Goal: Contribute content: Add original content to the website for others to see

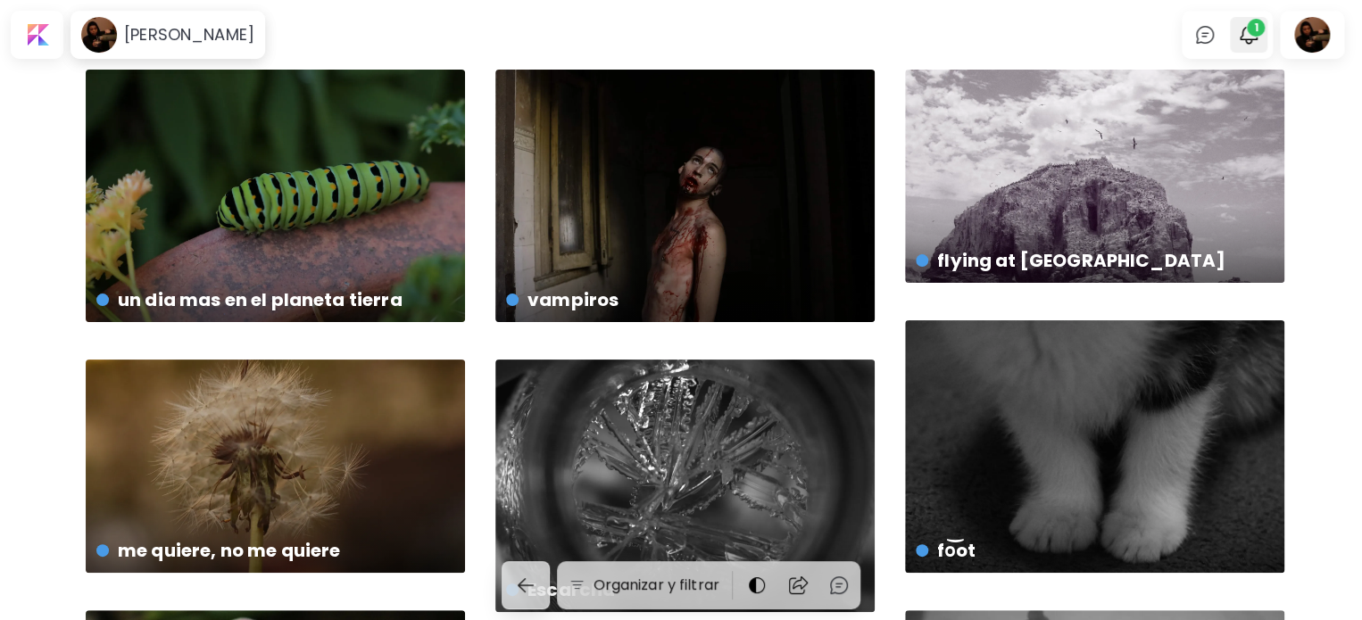
click at [1259, 31] on span "1" at bounding box center [1256, 28] width 18 height 18
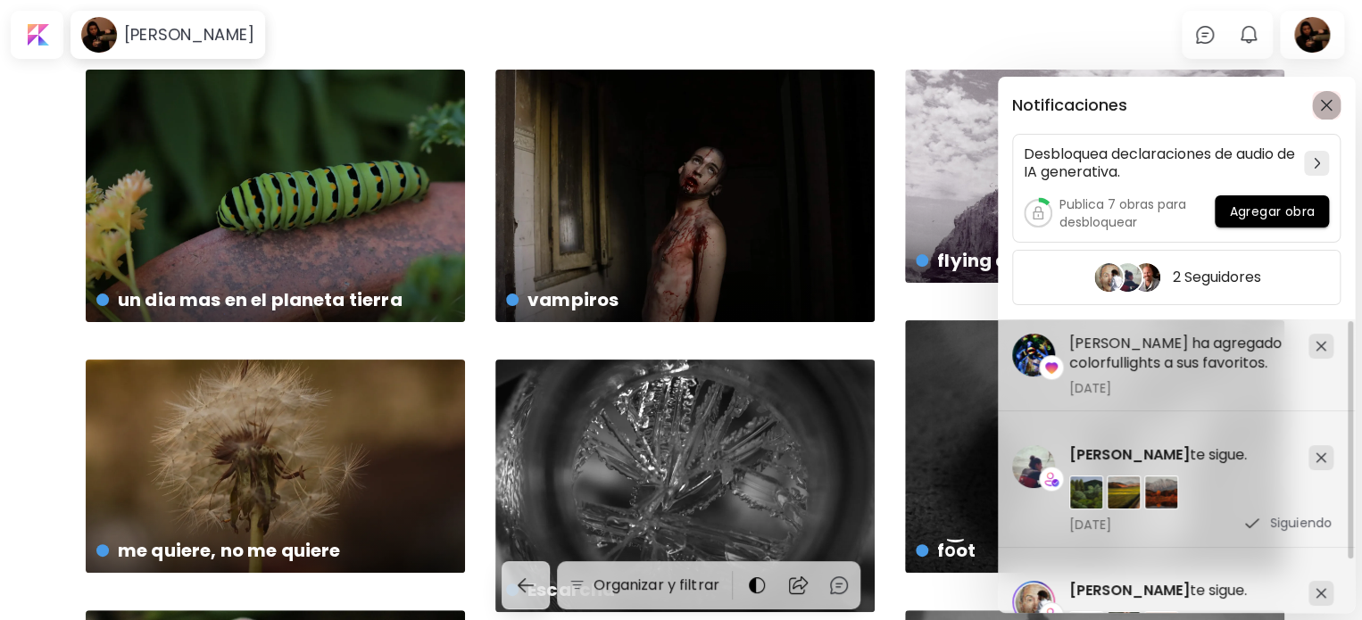
click at [1325, 99] on img "button" at bounding box center [1326, 105] width 12 height 12
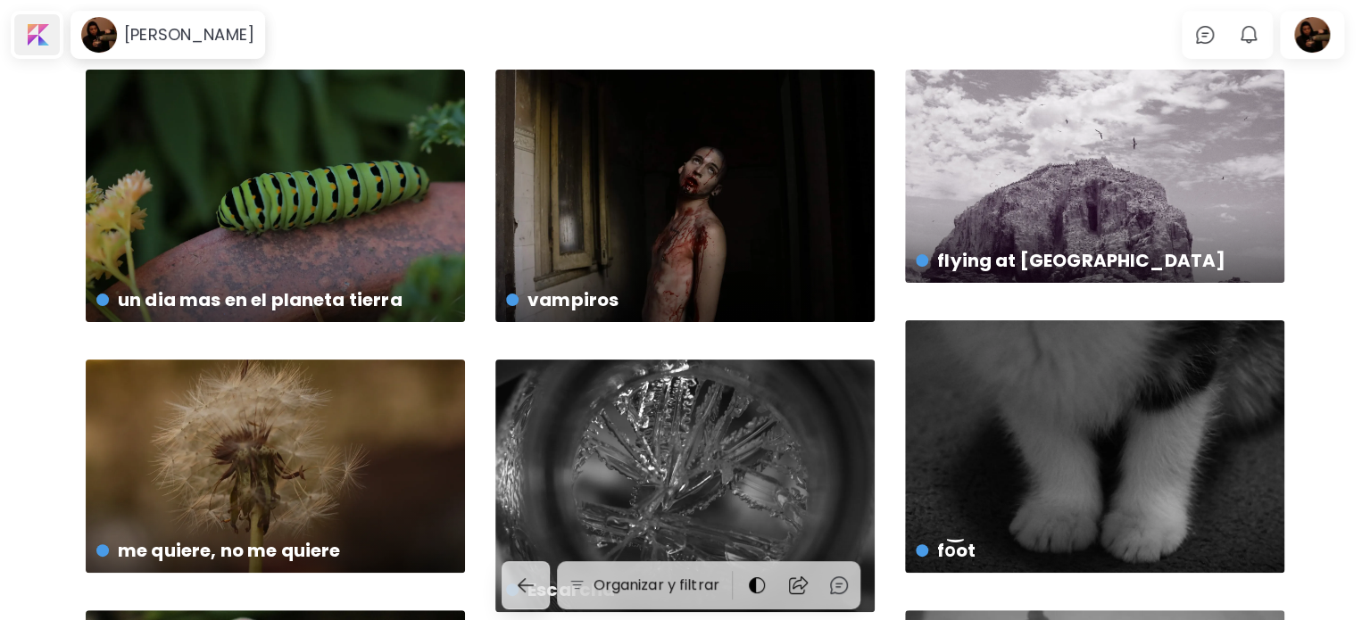
click at [46, 36] on div at bounding box center [37, 34] width 46 height 41
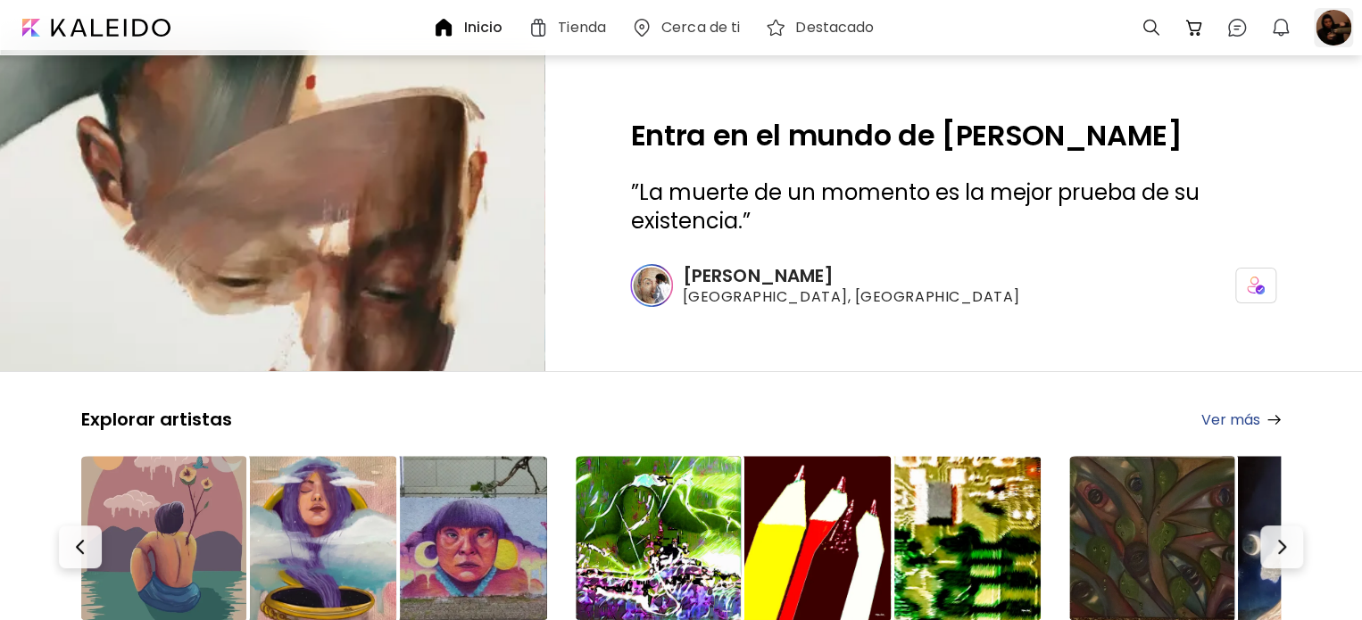
click at [1333, 36] on div at bounding box center [1333, 27] width 39 height 39
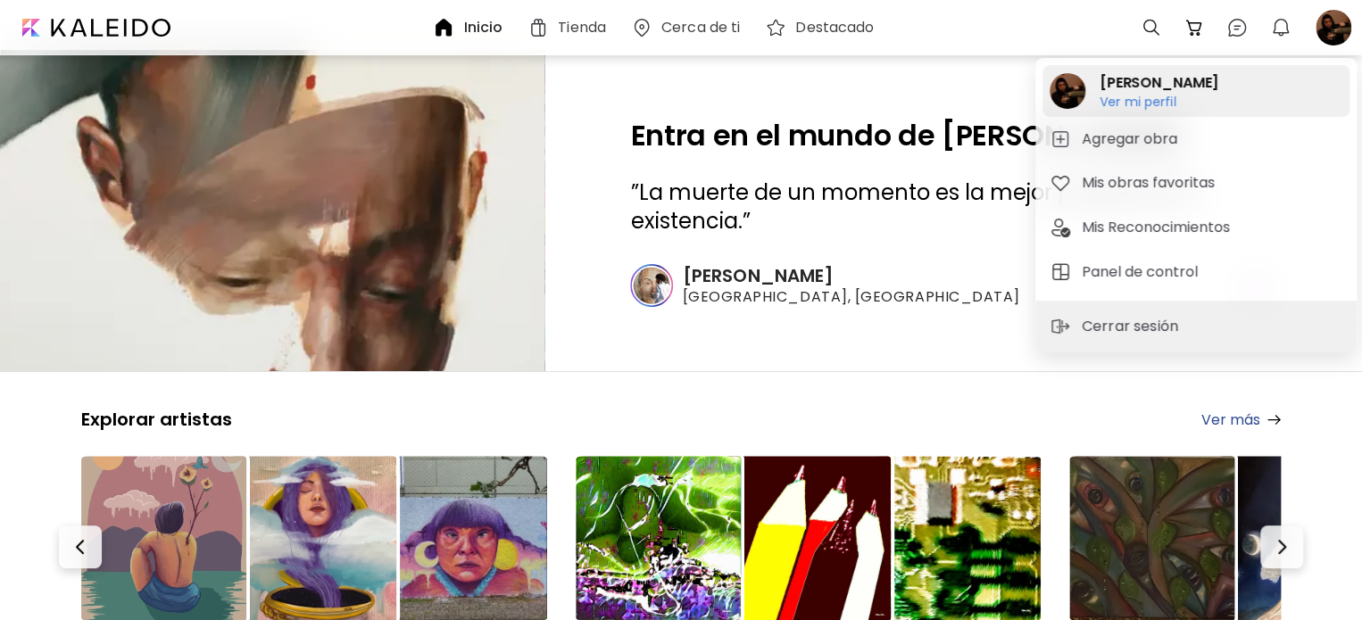
click at [1155, 96] on h6 "Ver mi perfil" at bounding box center [1159, 102] width 119 height 16
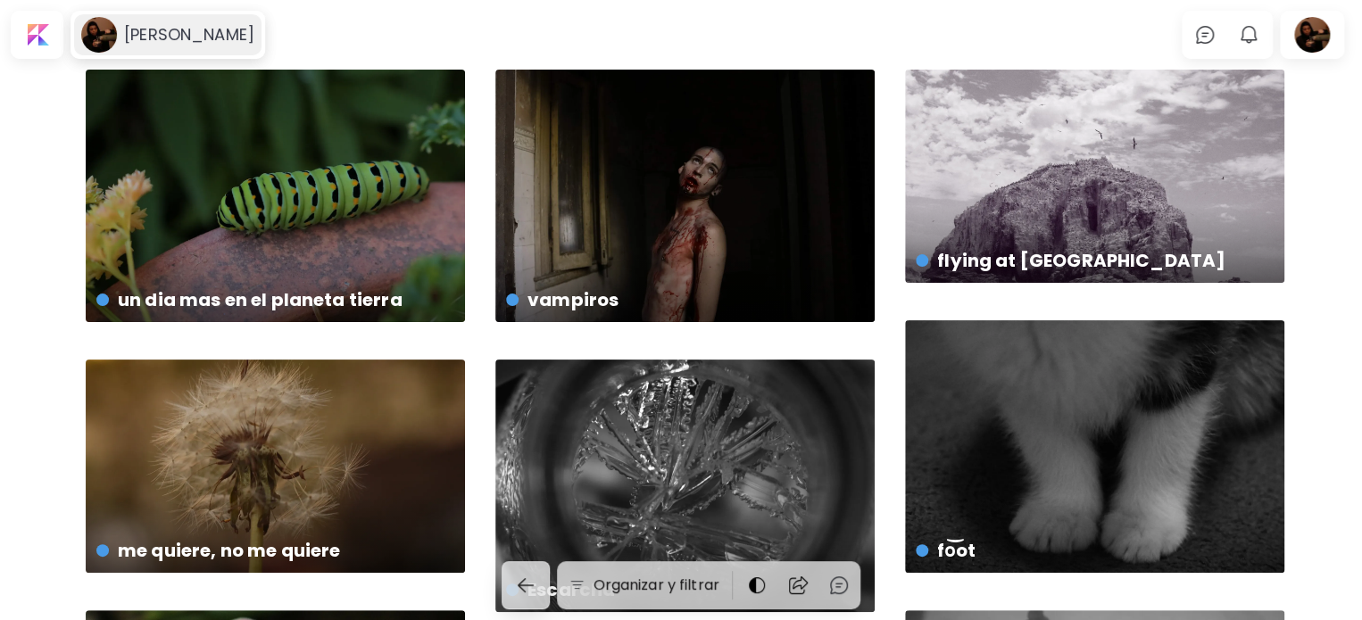
click at [158, 27] on h6 "[PERSON_NAME]" at bounding box center [189, 34] width 130 height 21
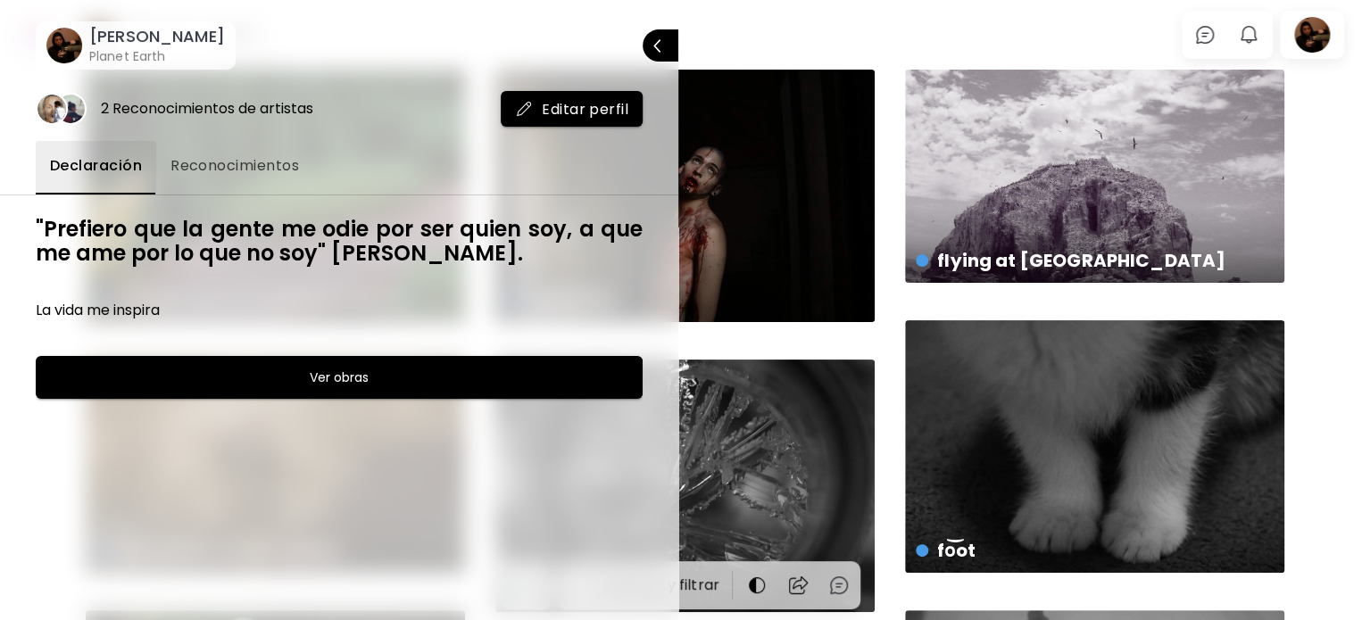
click at [567, 119] on button "Editar perfil" at bounding box center [572, 109] width 142 height 36
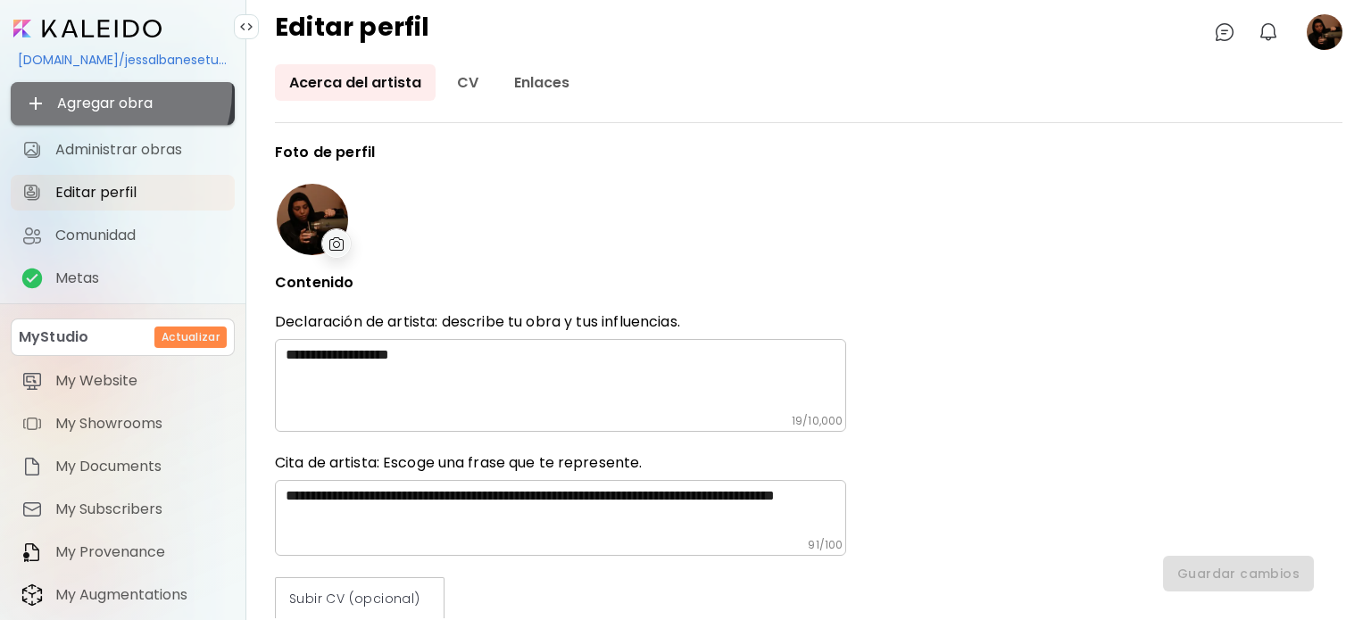
click at [111, 91] on button "Agregar obra" at bounding box center [123, 103] width 224 height 43
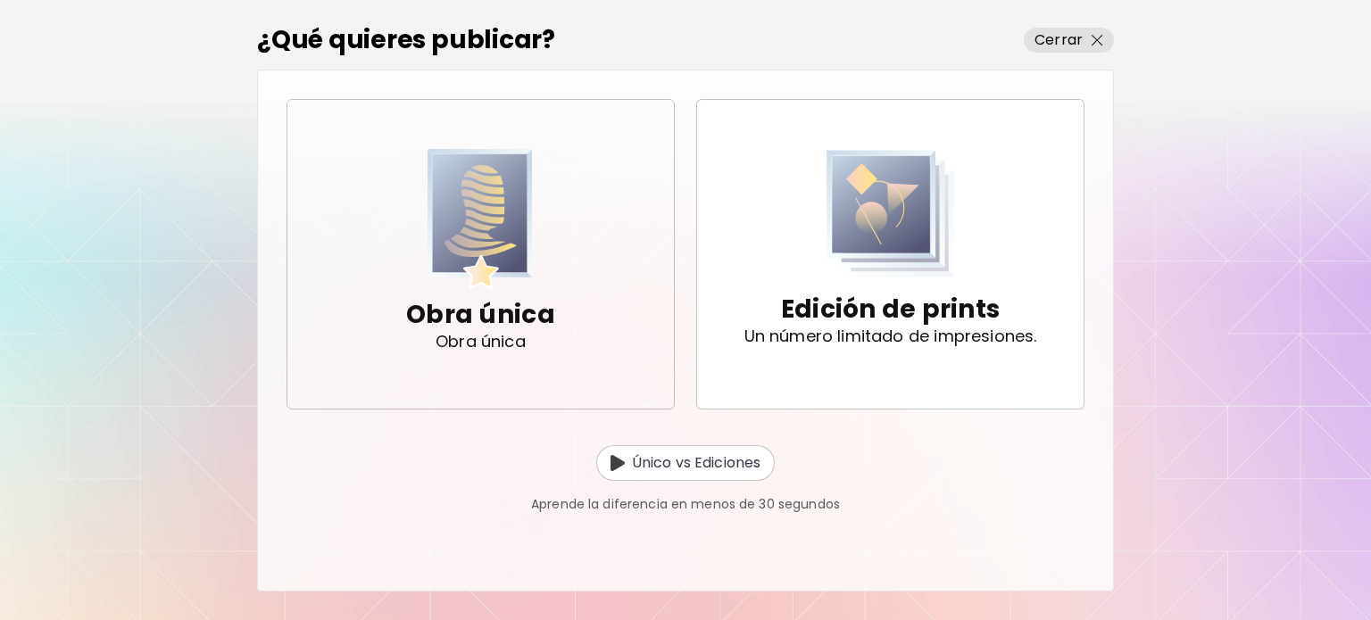
click at [390, 256] on span "Obra única Obra única" at bounding box center [481, 254] width 358 height 210
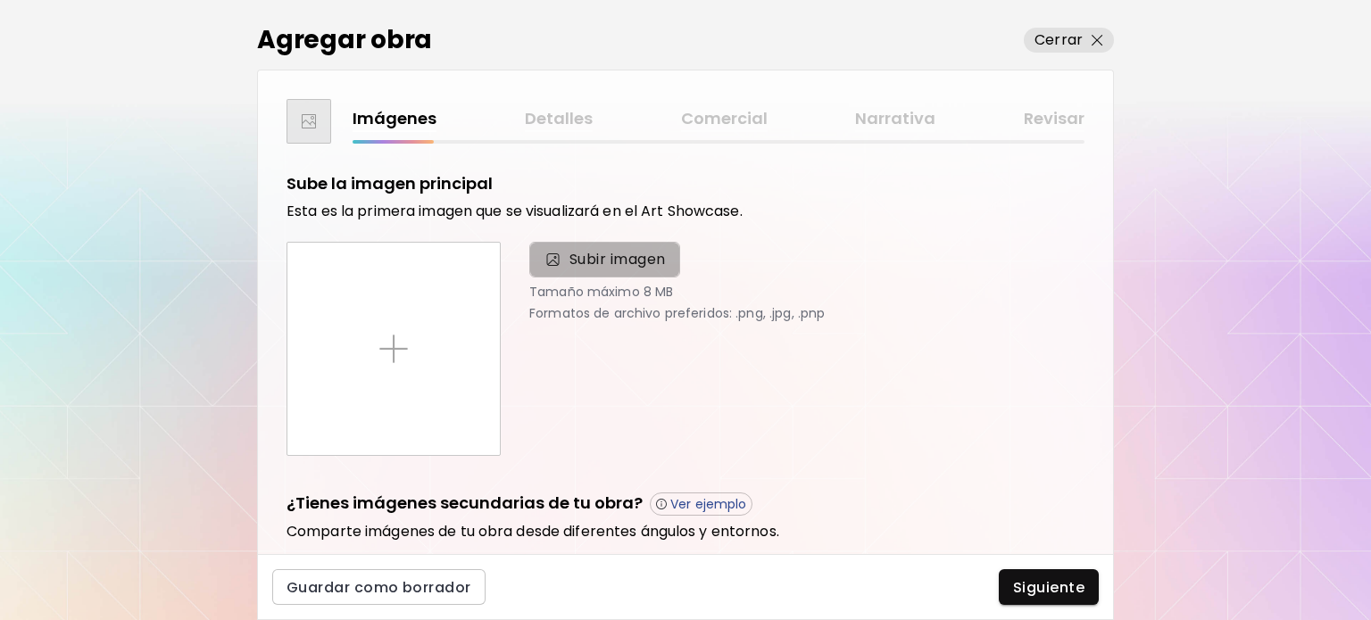
click at [577, 262] on span "Subir imagen" at bounding box center [617, 259] width 96 height 21
click at [0, 0] on input "Subir imagen" at bounding box center [0, 0] width 0 height 0
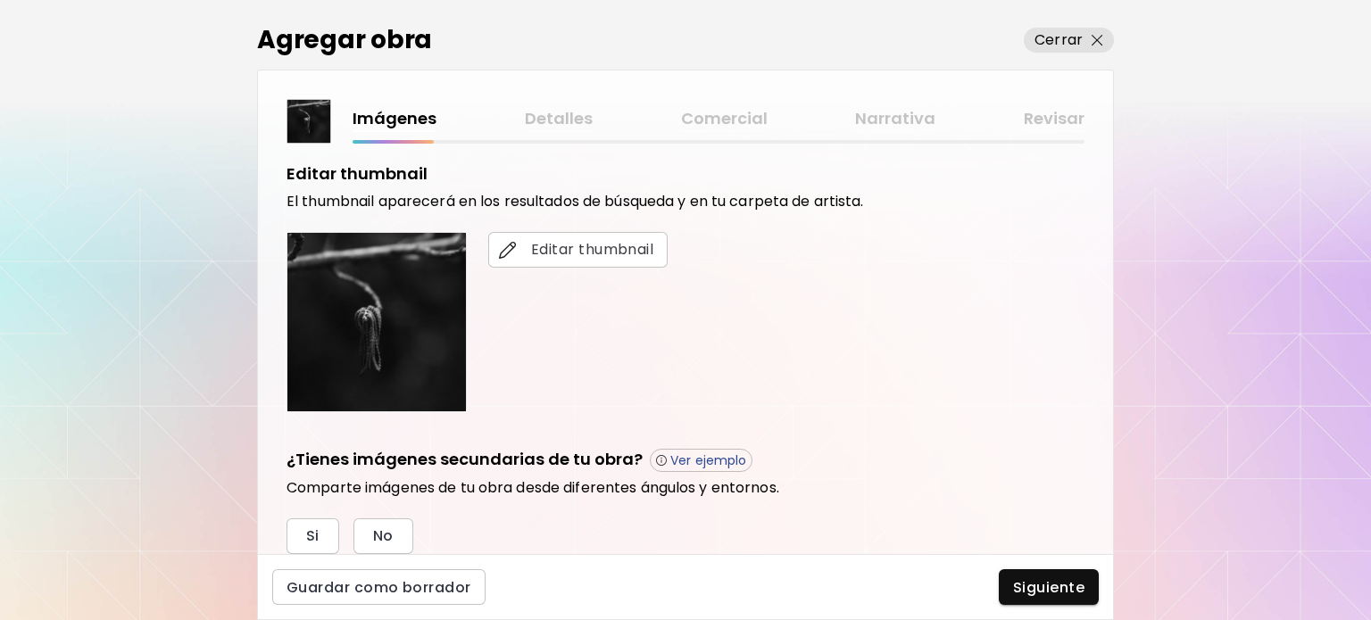
scroll to position [532, 0]
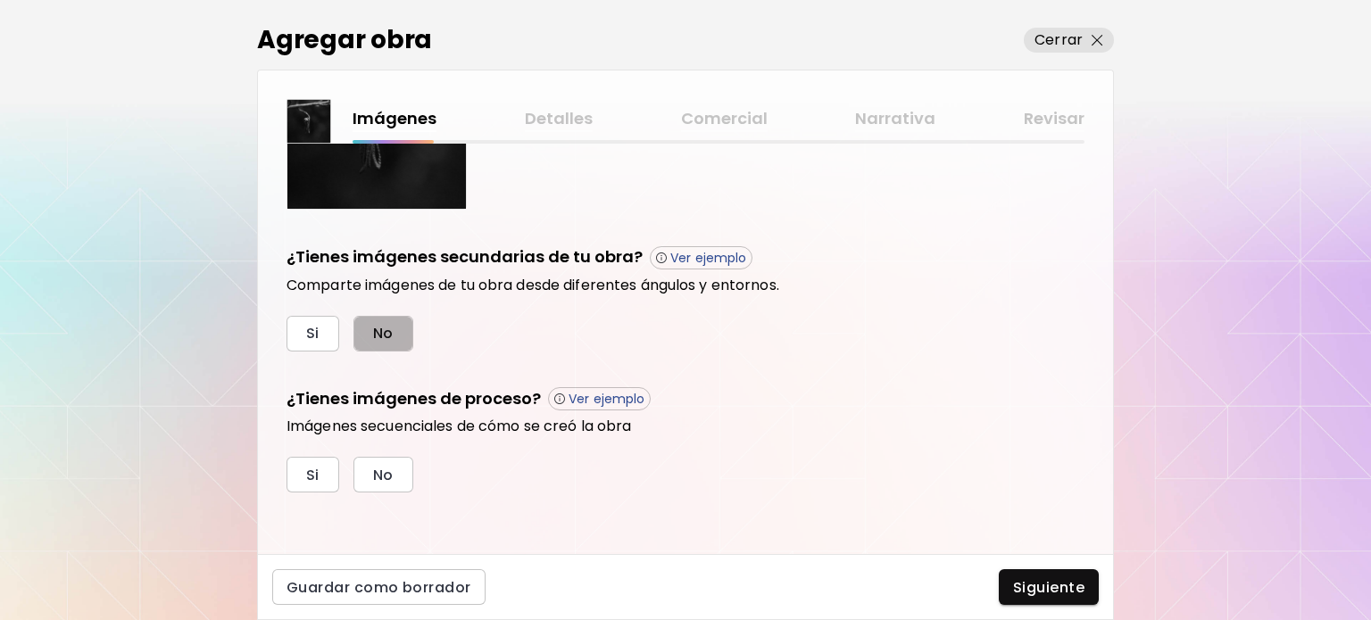
click at [383, 333] on span "No" at bounding box center [383, 333] width 21 height 19
click at [396, 473] on button "No" at bounding box center [383, 475] width 60 height 36
click at [1042, 566] on div "Guardar como borrador Siguiente" at bounding box center [685, 587] width 857 height 66
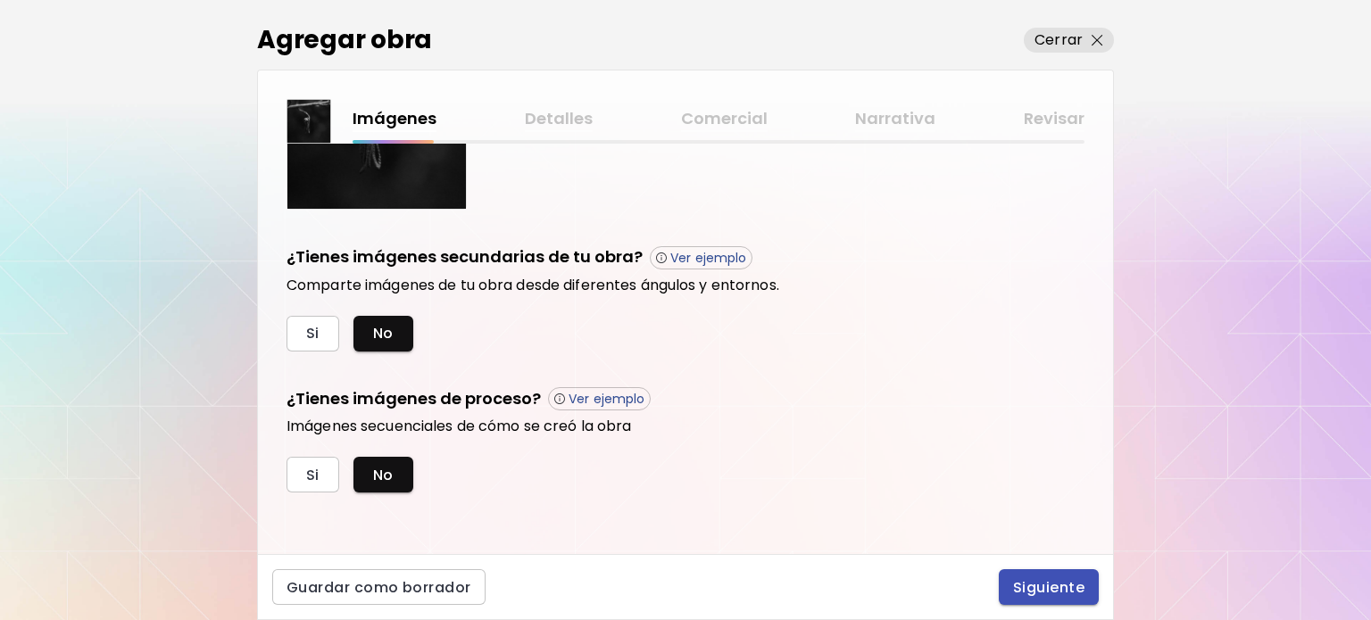
click at [1039, 576] on button "Siguiente" at bounding box center [1049, 587] width 100 height 36
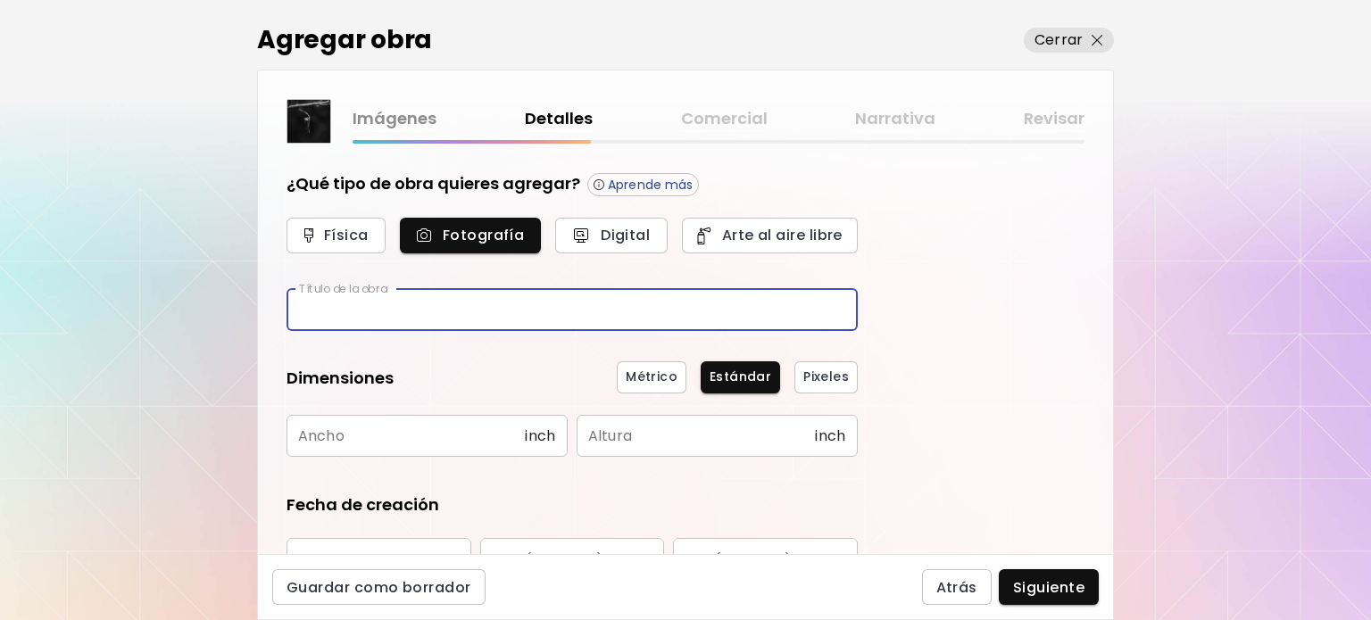
click at [380, 310] on input "text" at bounding box center [572, 310] width 571 height 42
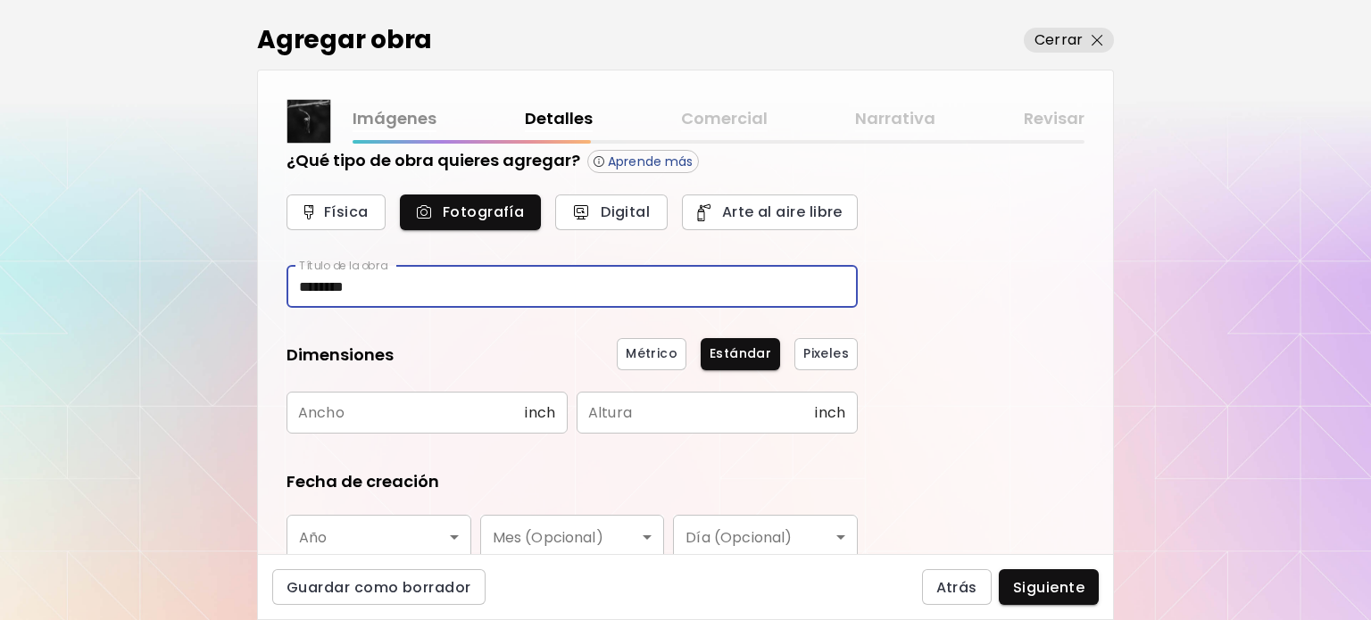
scroll to position [89, 0]
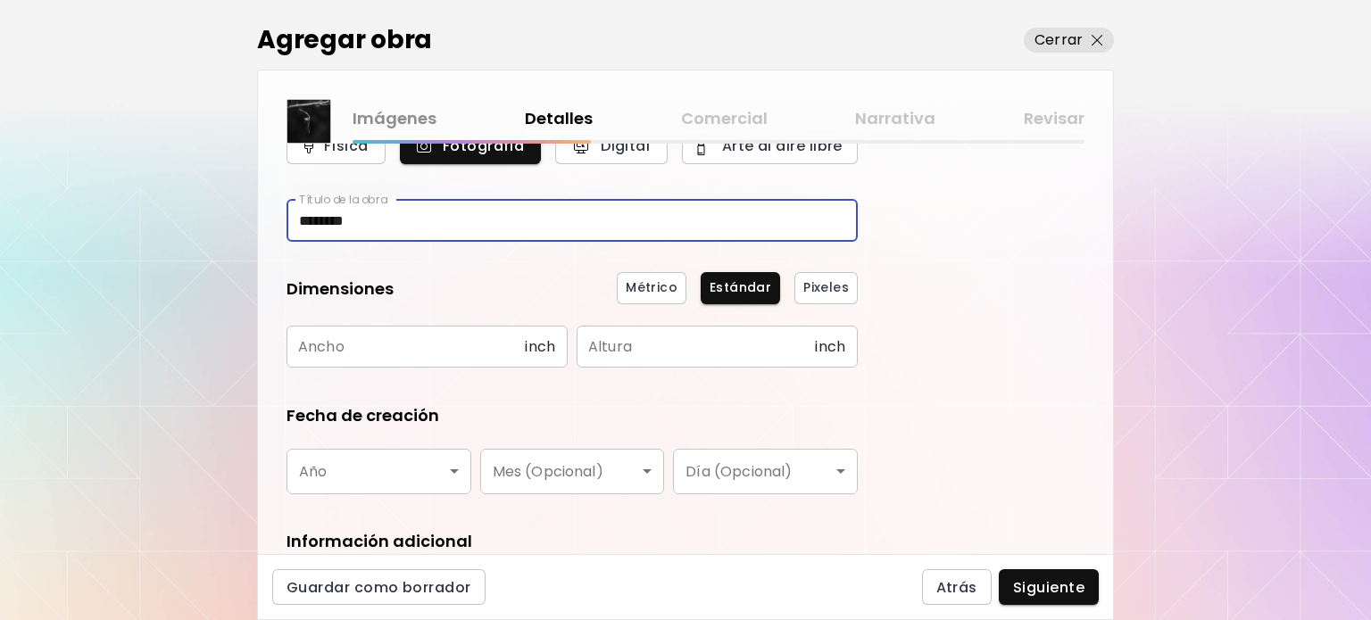
type input "********"
click at [397, 352] on input "text" at bounding box center [406, 347] width 238 height 42
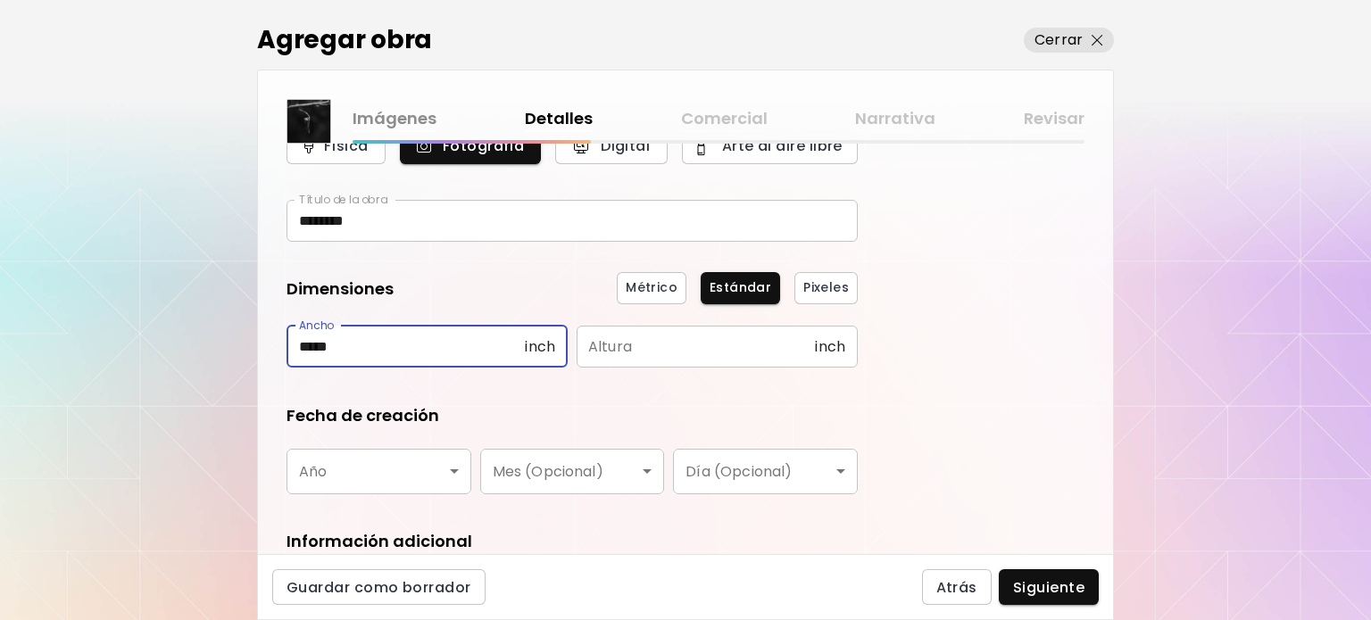
type input "*****"
click at [629, 357] on input "text" at bounding box center [696, 347] width 238 height 42
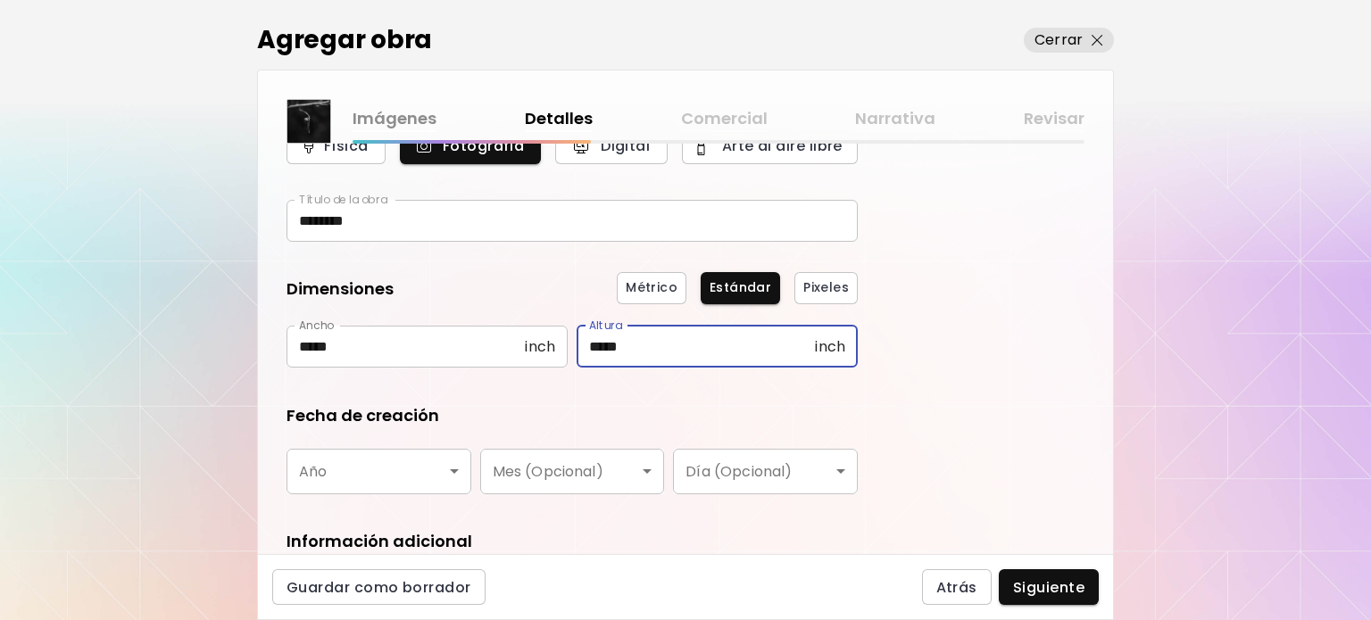
type input "*****"
click at [403, 467] on body "[DOMAIN_NAME]/jessalbanesetucker Agregar obra Administrar obras Editar perfil M…" at bounding box center [685, 310] width 1371 height 620
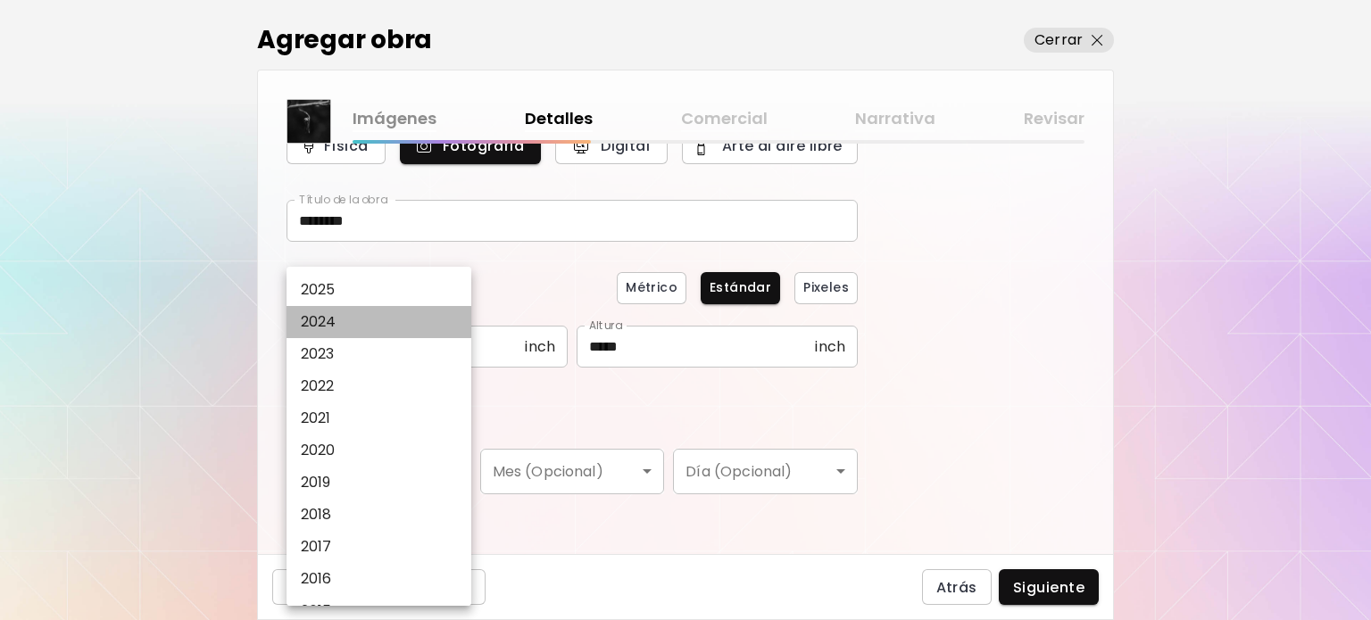
click at [375, 328] on li "2024" at bounding box center [384, 322] width 194 height 32
type input "****"
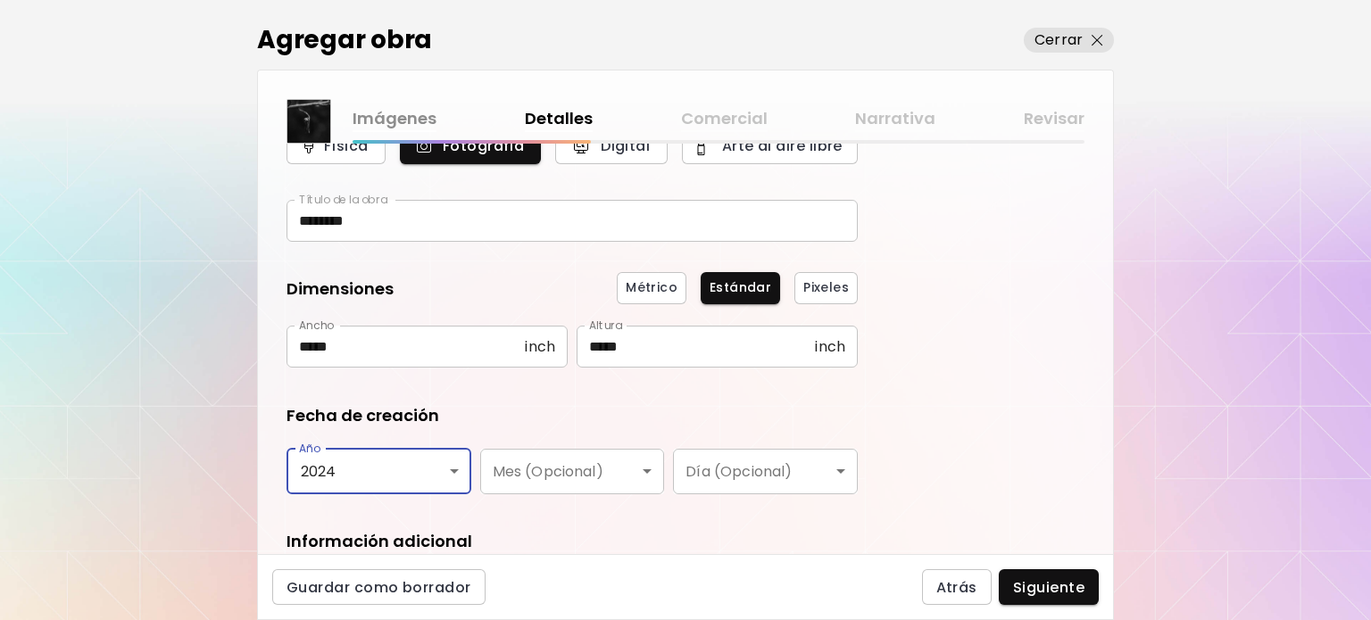
click at [606, 486] on body "[DOMAIN_NAME]/jessalbanesetucker Agregar obra Administrar obras Editar perfil M…" at bounding box center [685, 310] width 1371 height 620
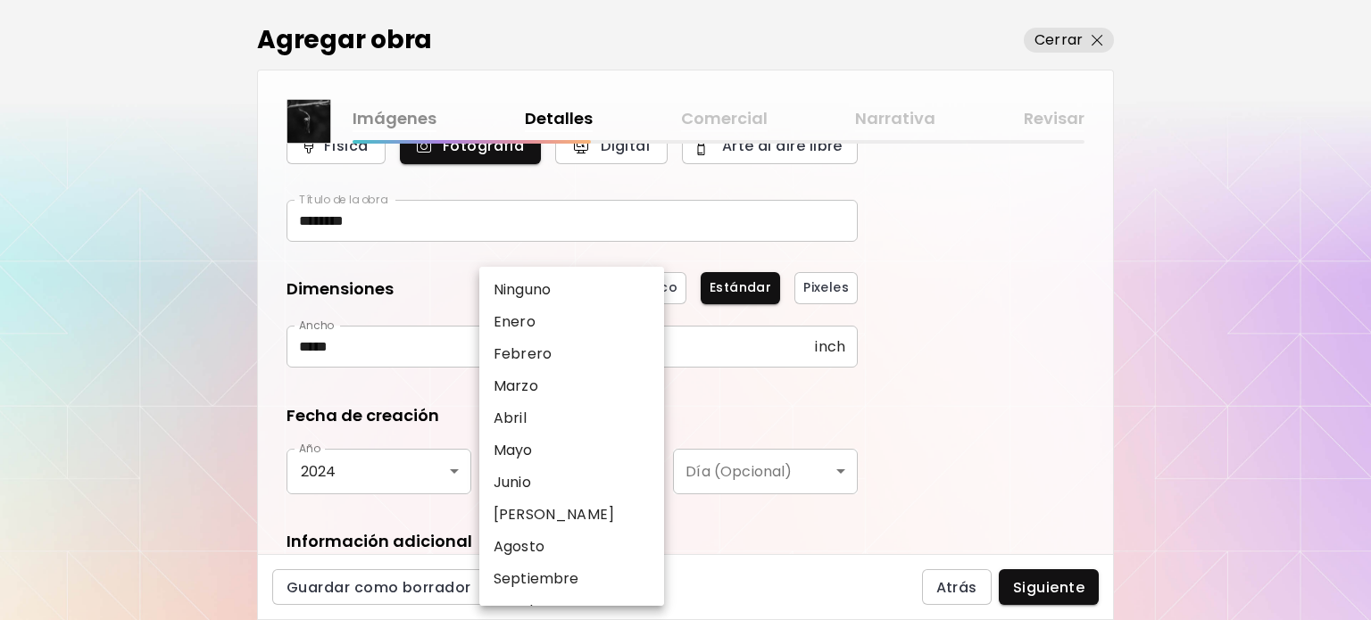
click at [553, 478] on li "Junio" at bounding box center [576, 483] width 194 height 32
type input "*****"
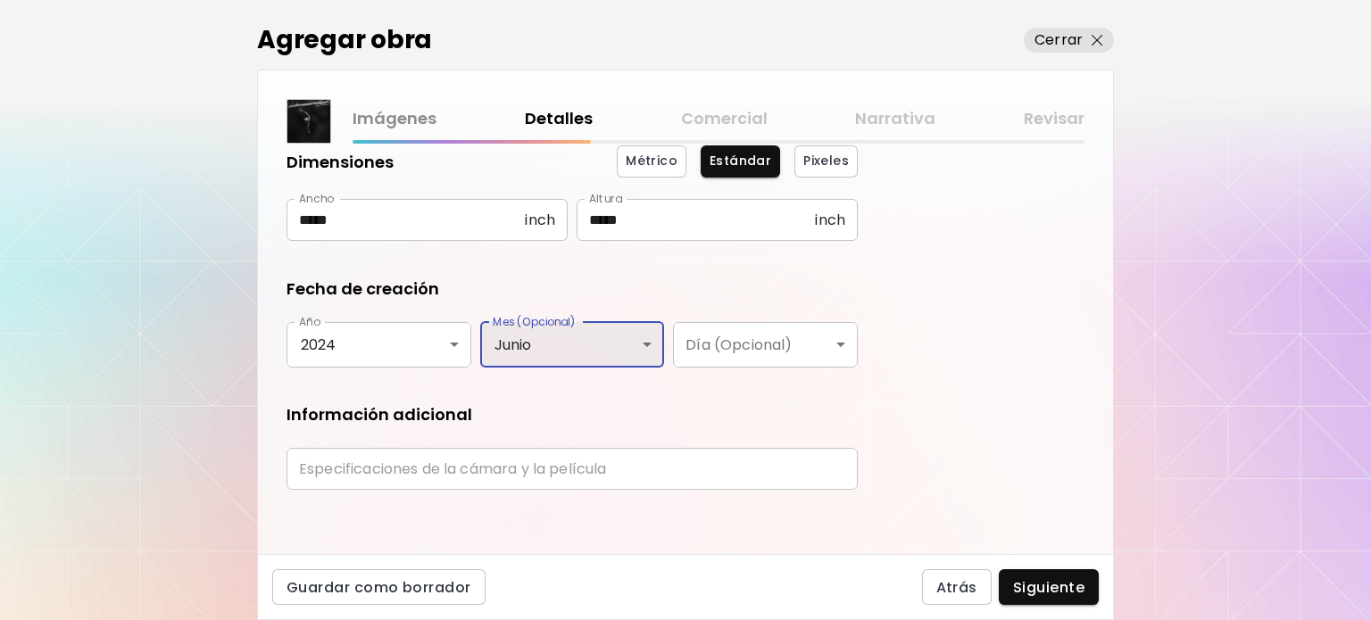
scroll to position [221, 0]
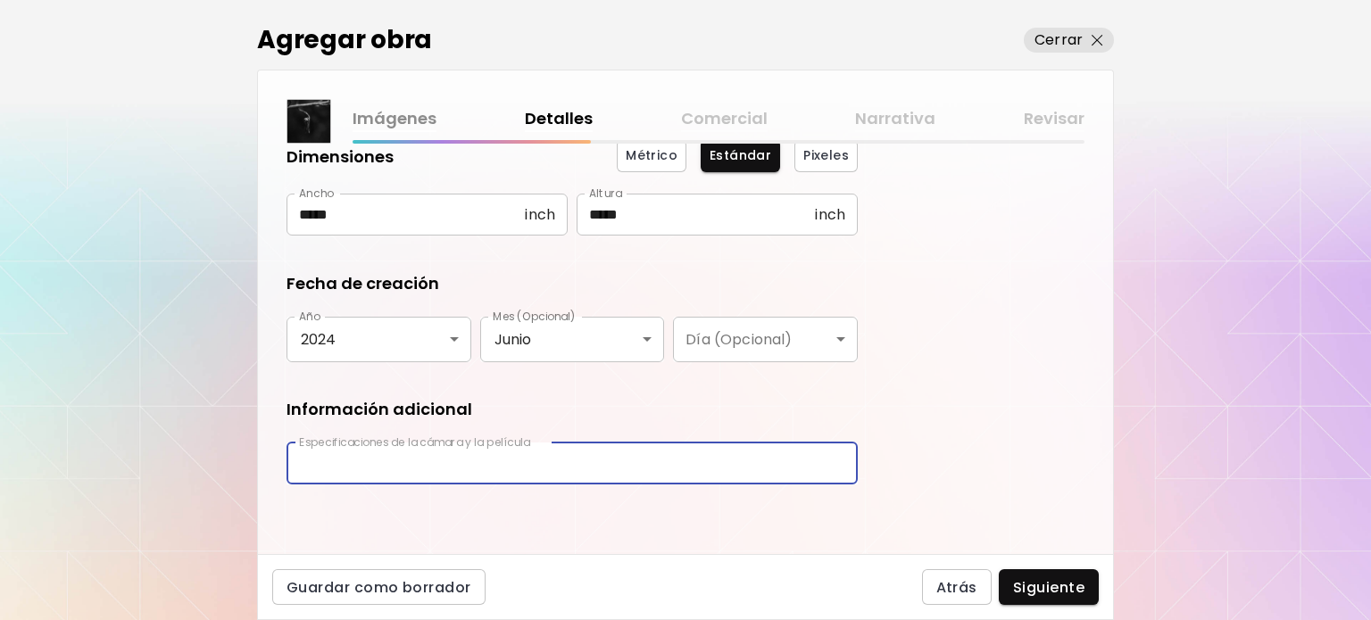
click at [602, 458] on input "text" at bounding box center [572, 464] width 571 height 42
type input "**********"
click at [1055, 602] on button "Siguiente" at bounding box center [1049, 587] width 100 height 36
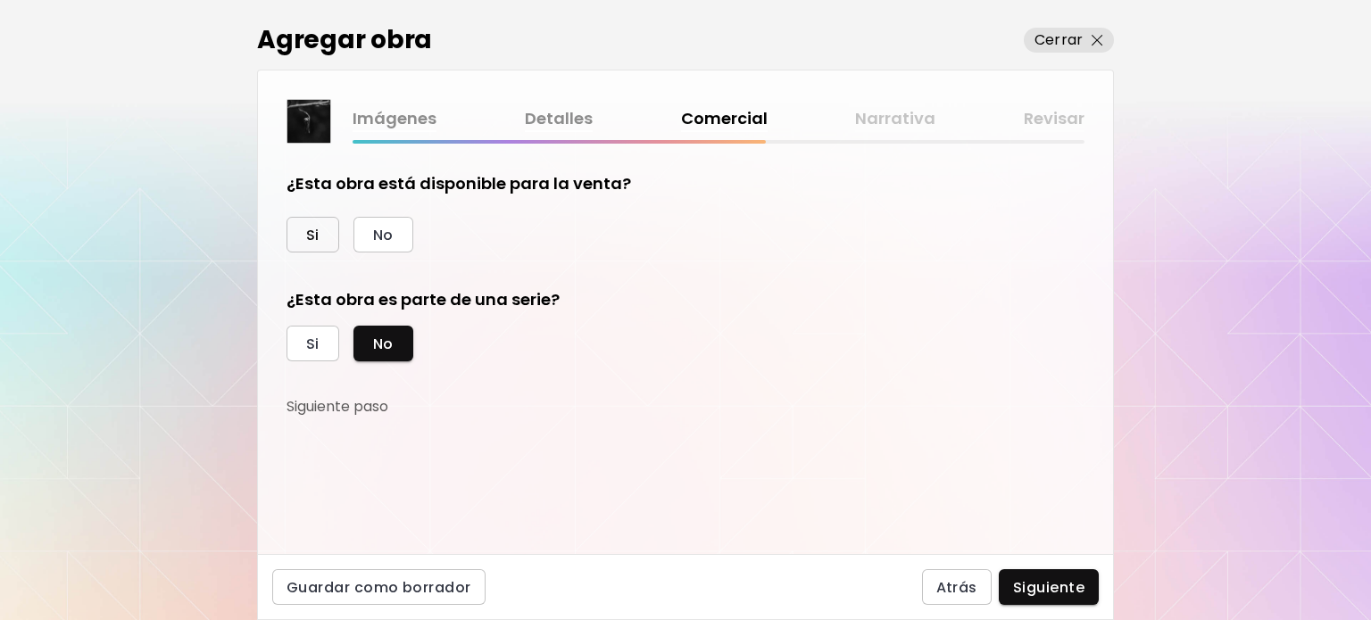
click at [331, 240] on button "Si" at bounding box center [313, 235] width 53 height 36
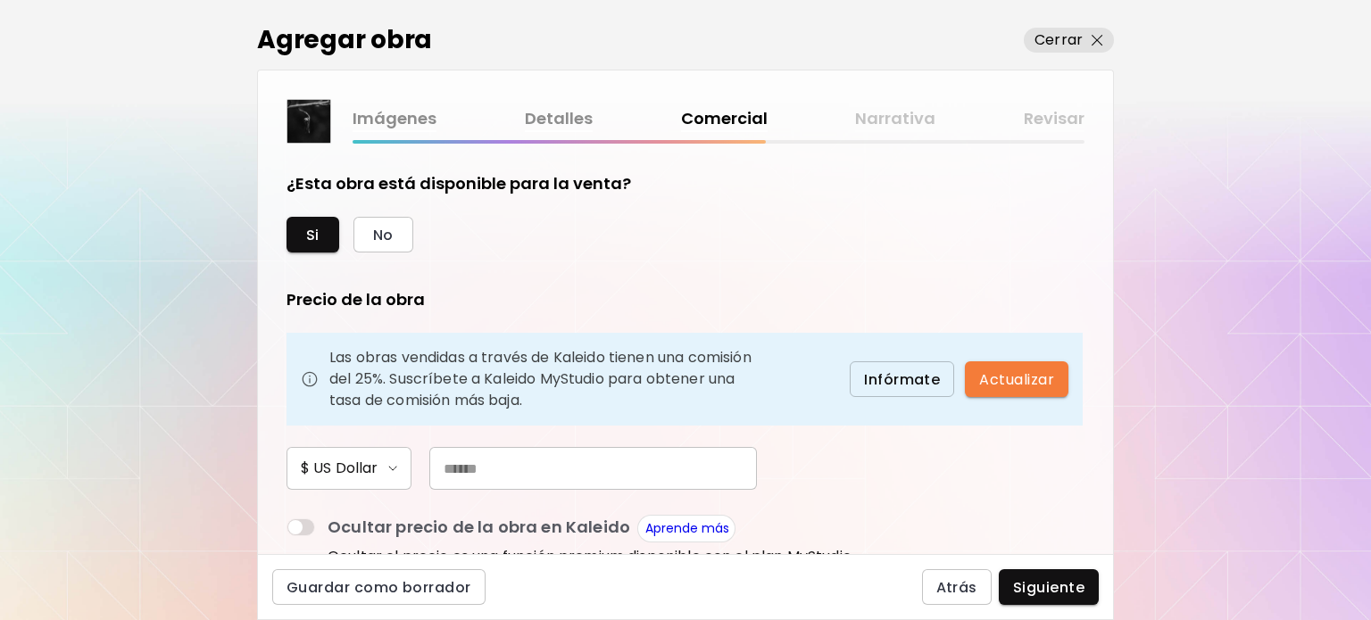
click at [648, 458] on input "text" at bounding box center [593, 468] width 328 height 43
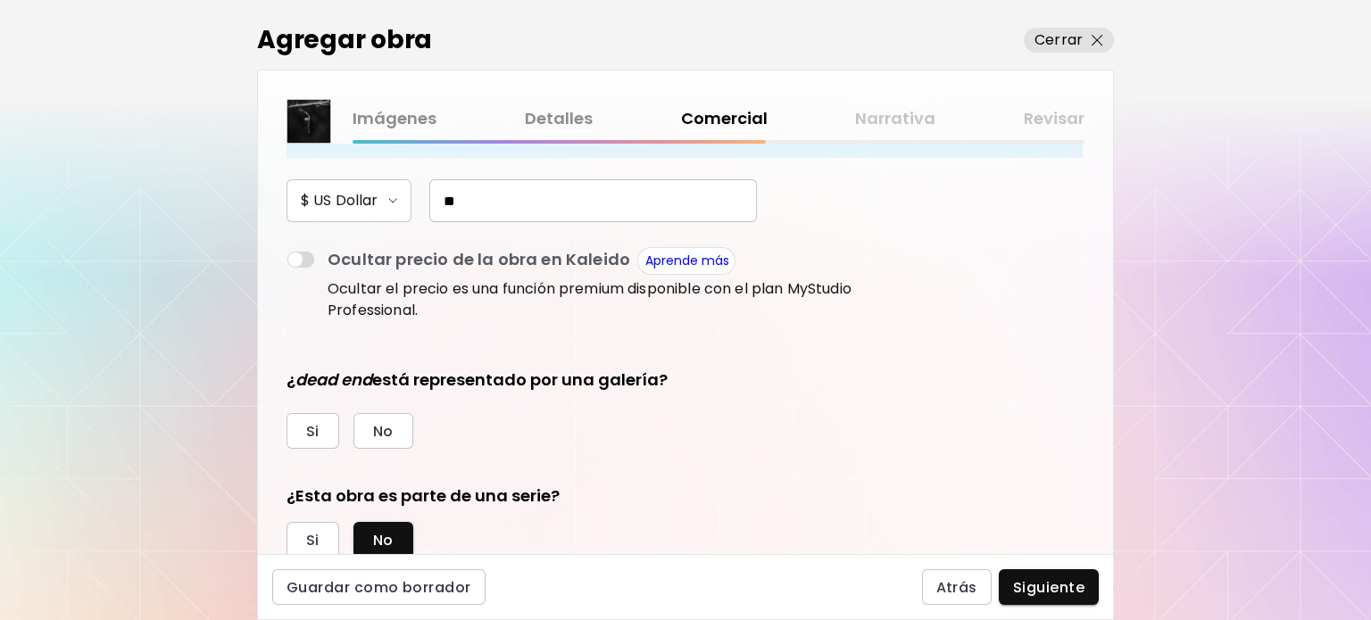
scroll to position [325, 0]
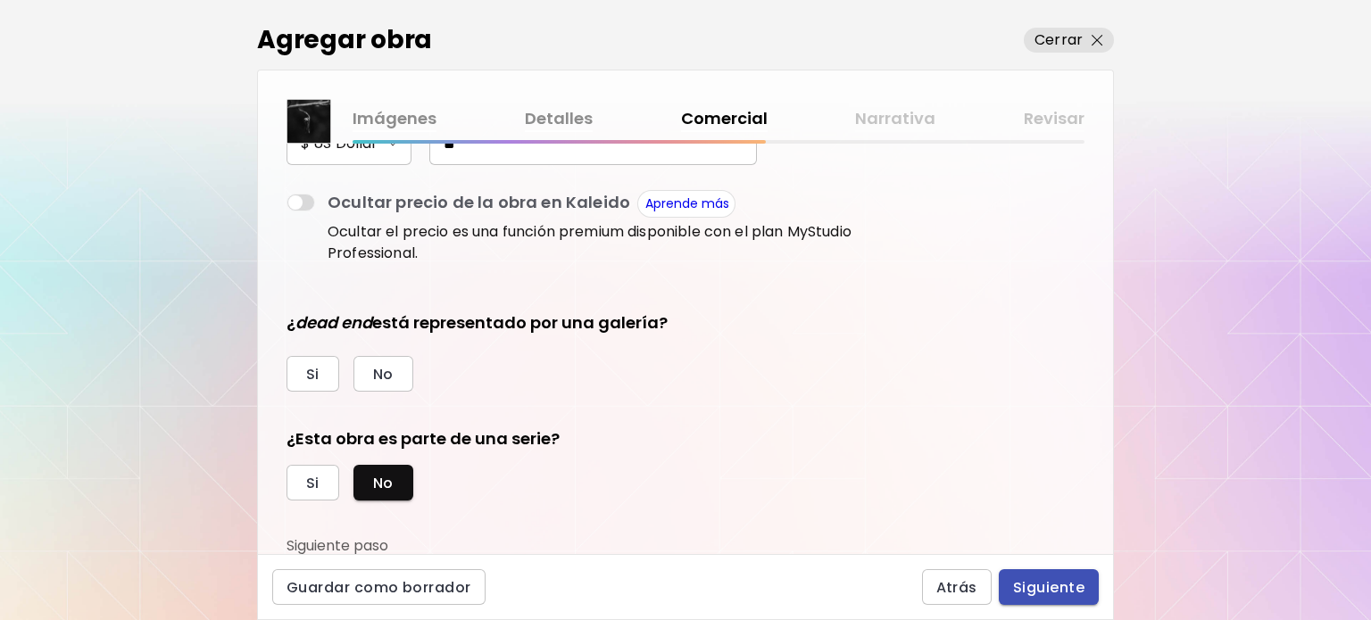
type input "**"
click at [1065, 604] on button "Siguiente" at bounding box center [1049, 587] width 100 height 36
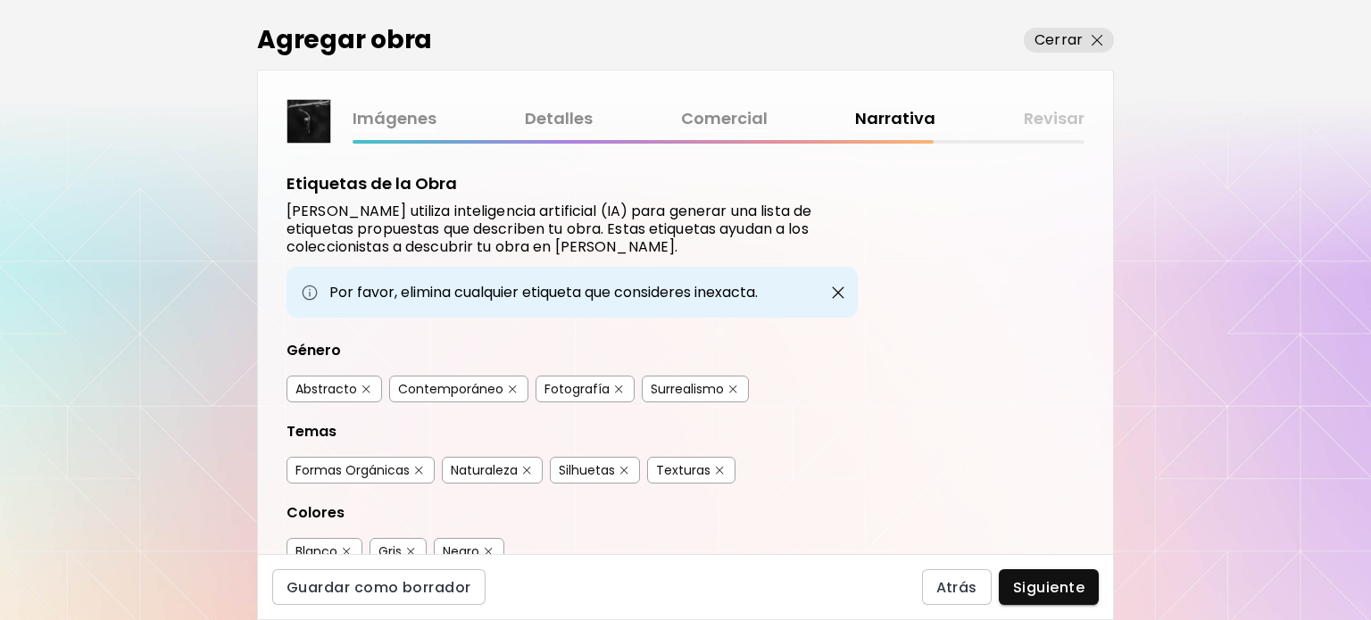
scroll to position [89, 0]
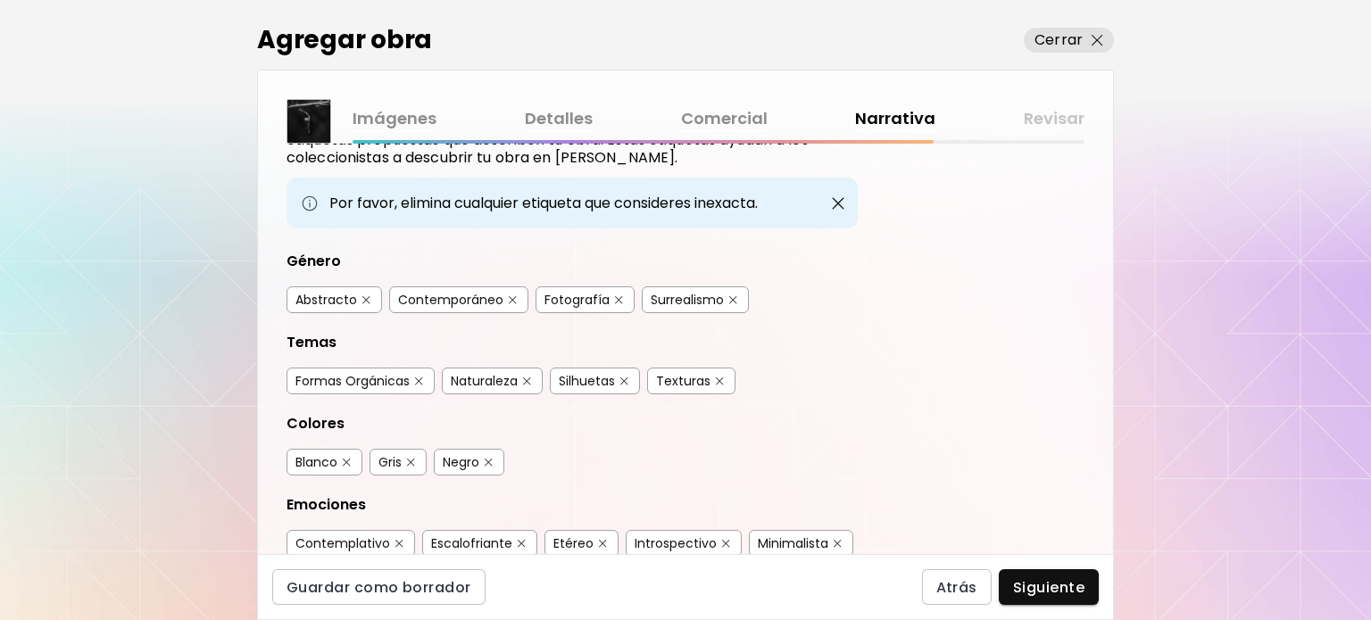
click at [559, 294] on div "Fotografía" at bounding box center [576, 300] width 65 height 18
click at [586, 294] on div "Fotografía" at bounding box center [576, 300] width 65 height 18
click at [485, 380] on div "Naturaleza" at bounding box center [484, 381] width 67 height 18
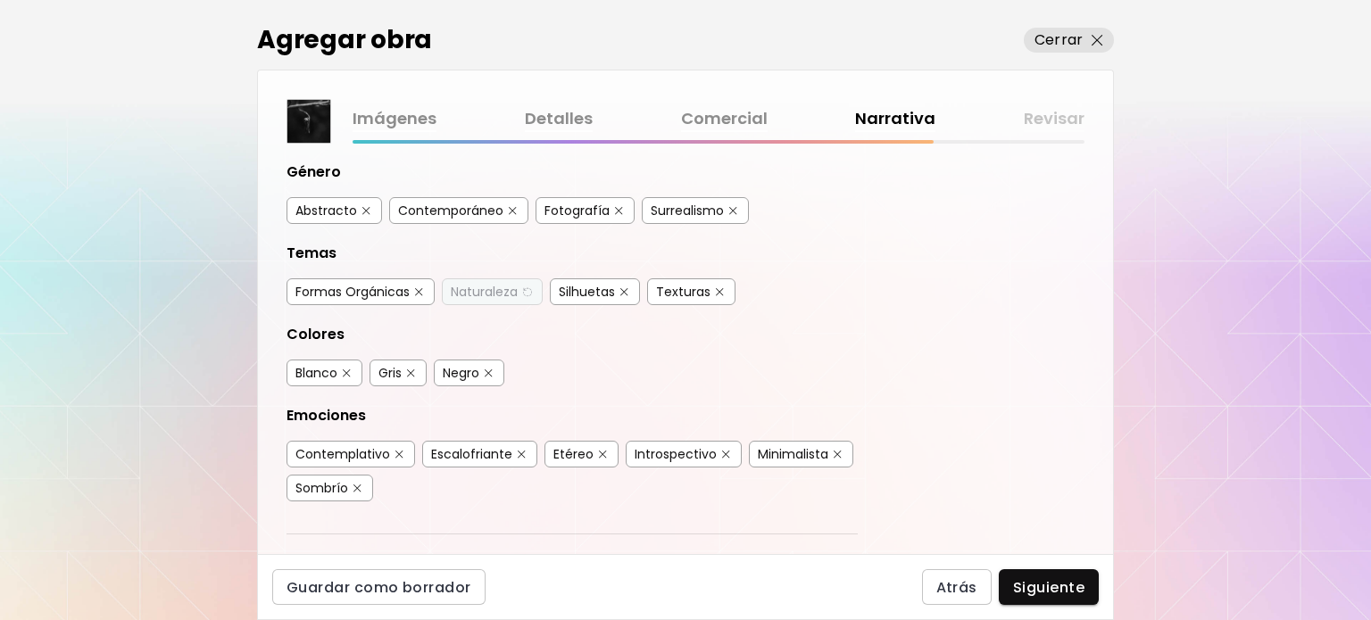
click at [789, 447] on div "Minimalista" at bounding box center [793, 454] width 71 height 18
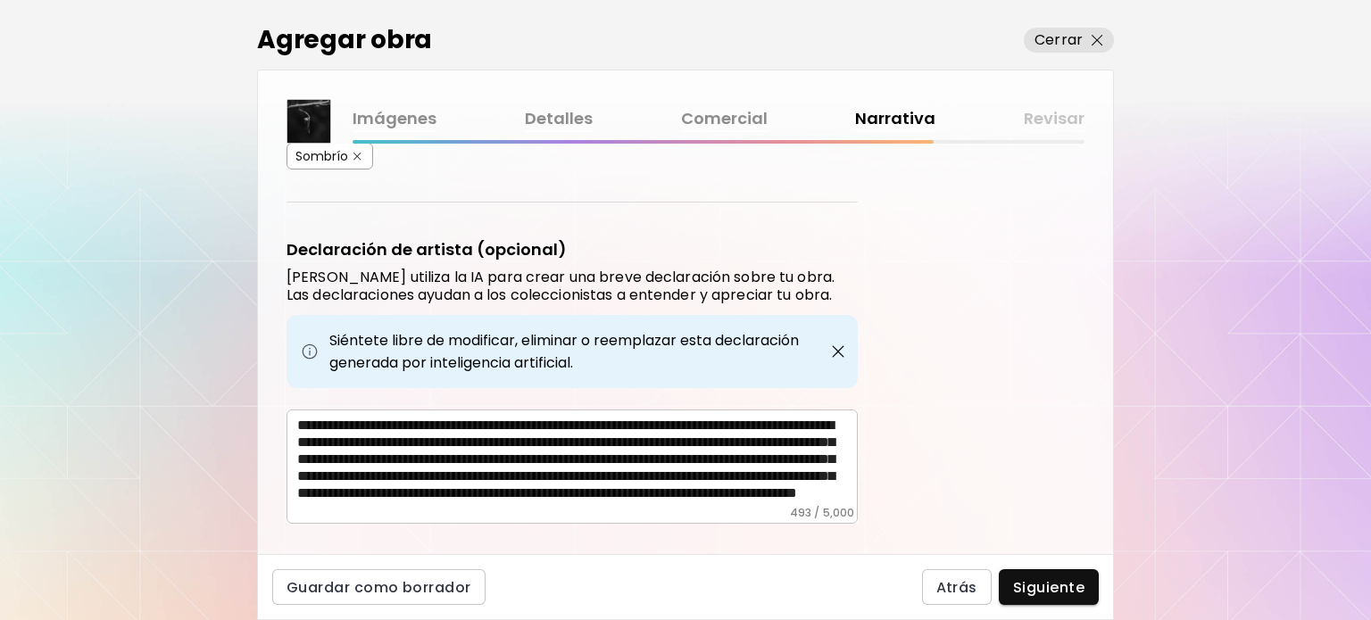
scroll to position [535, 0]
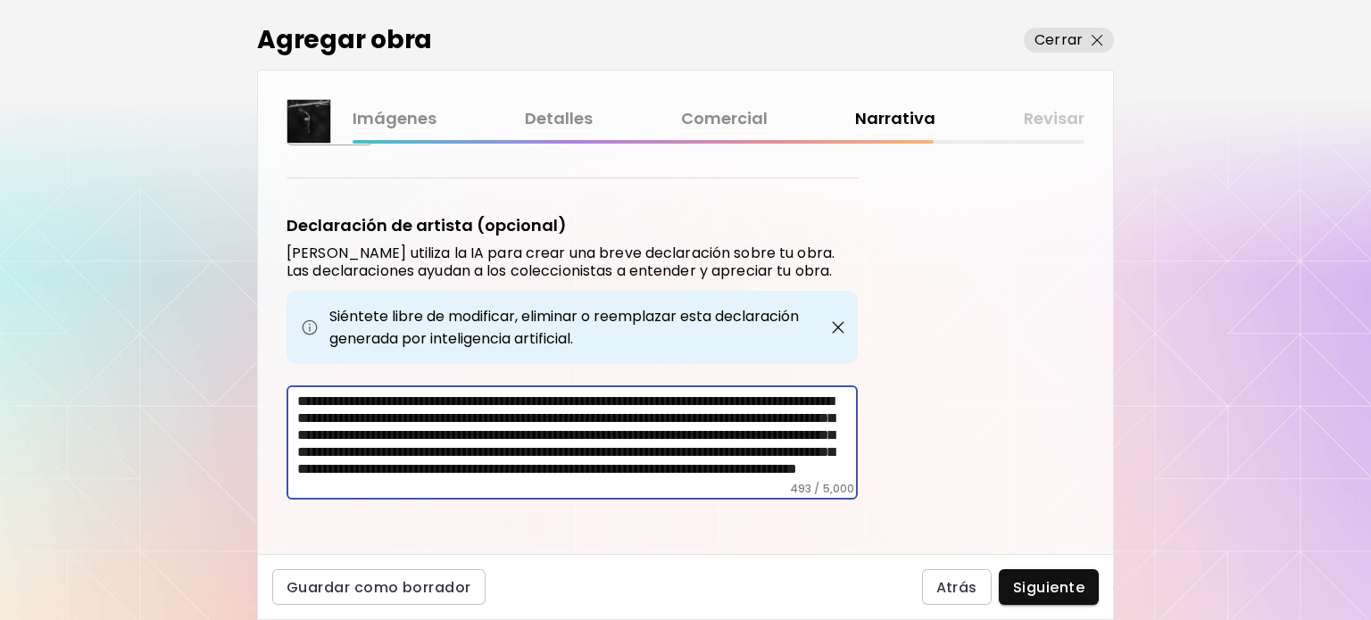
drag, startPoint x: 591, startPoint y: 410, endPoint x: 835, endPoint y: 408, distance: 244.6
click at [835, 408] on textarea "**********" at bounding box center [577, 437] width 561 height 89
drag, startPoint x: 594, startPoint y: 403, endPoint x: 538, endPoint y: 423, distance: 59.0
click at [538, 423] on textarea "**********" at bounding box center [577, 437] width 561 height 89
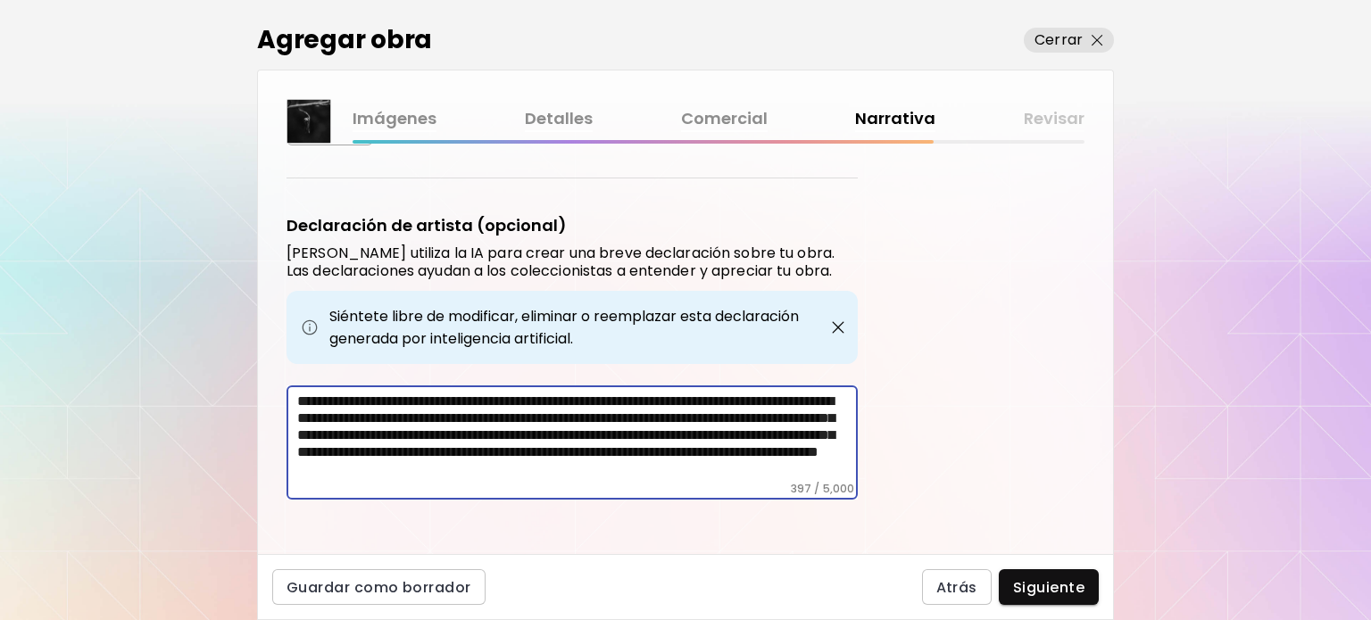
scroll to position [13, 0]
drag, startPoint x: 453, startPoint y: 428, endPoint x: 729, endPoint y: 474, distance: 280.6
click at [729, 474] on div "**********" at bounding box center [572, 443] width 571 height 114
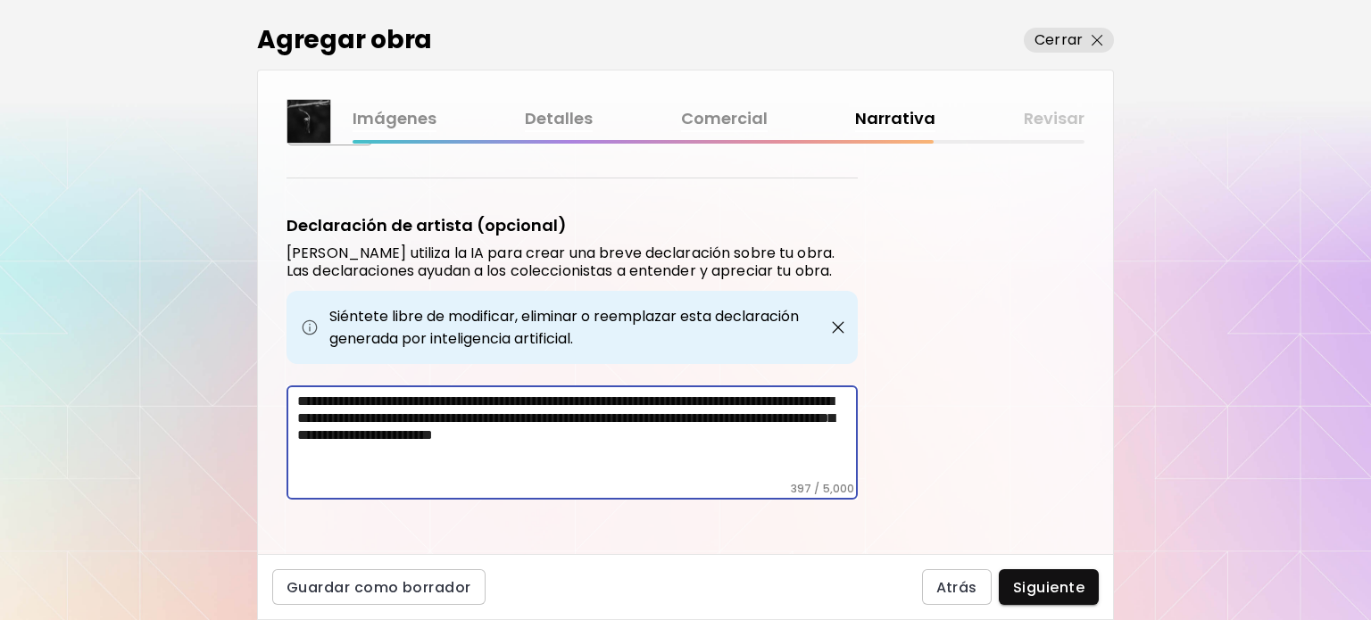
scroll to position [514, 0]
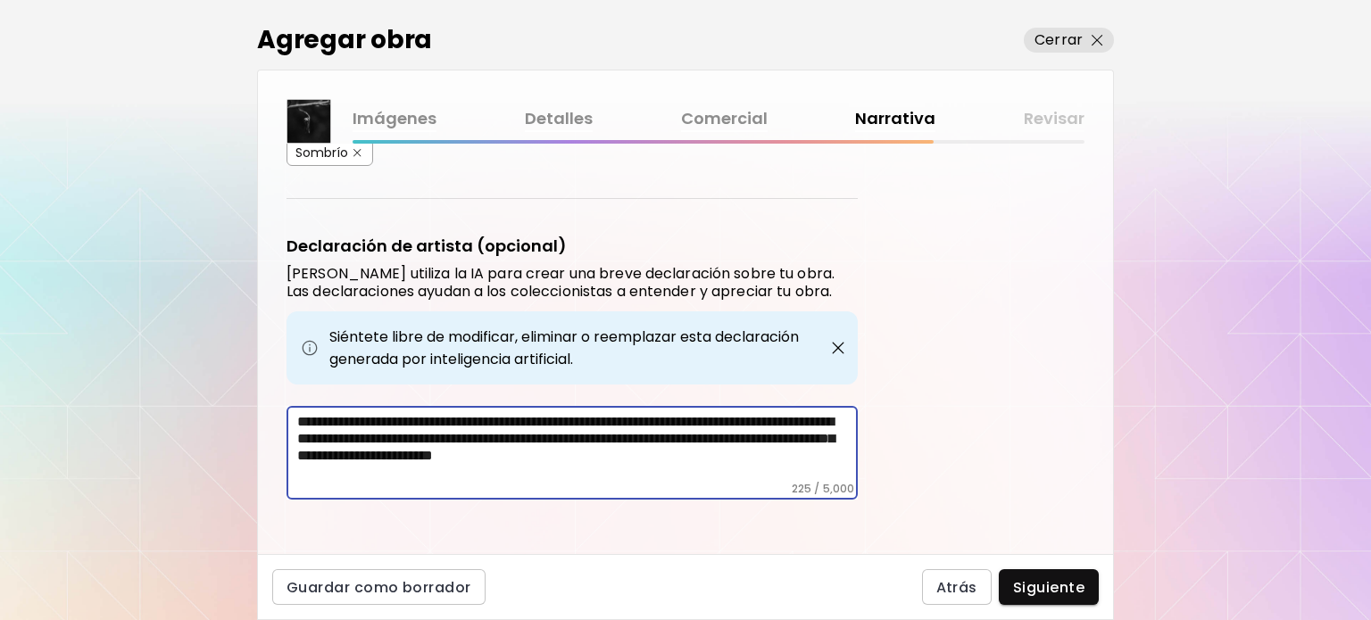
type textarea "**********"
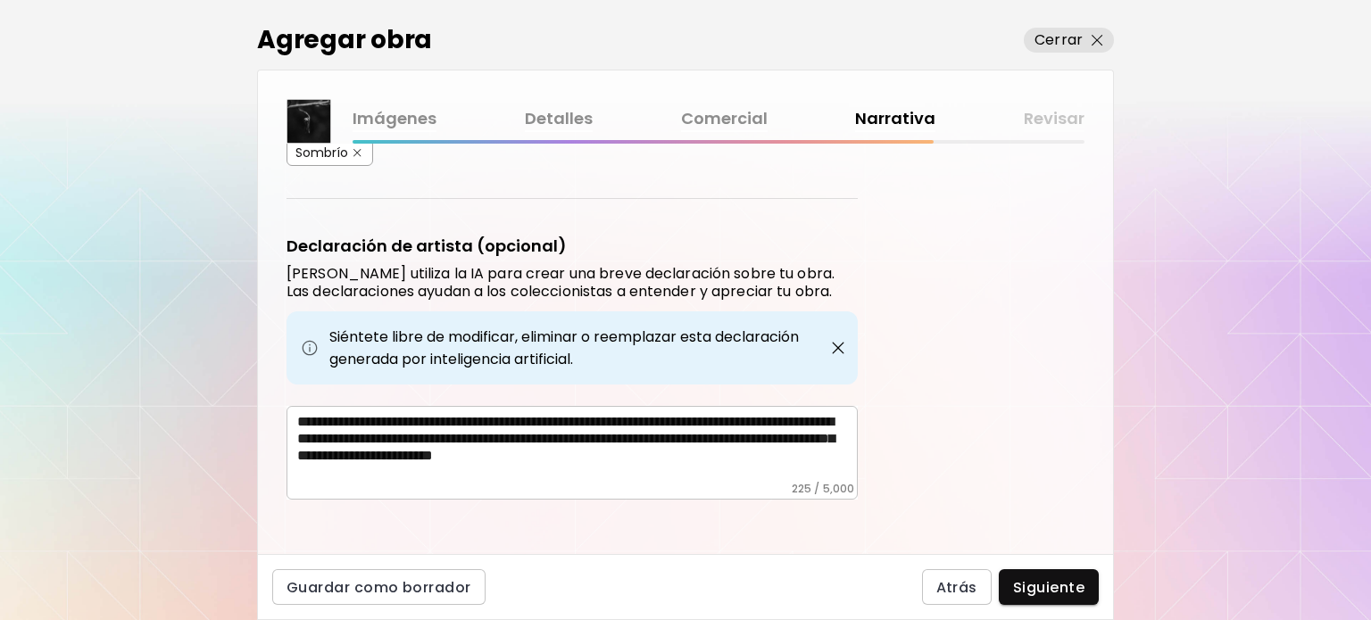
drag, startPoint x: 729, startPoint y: 474, endPoint x: 586, endPoint y: 420, distance: 153.4
click at [586, 420] on div "**********" at bounding box center [572, 453] width 571 height 94
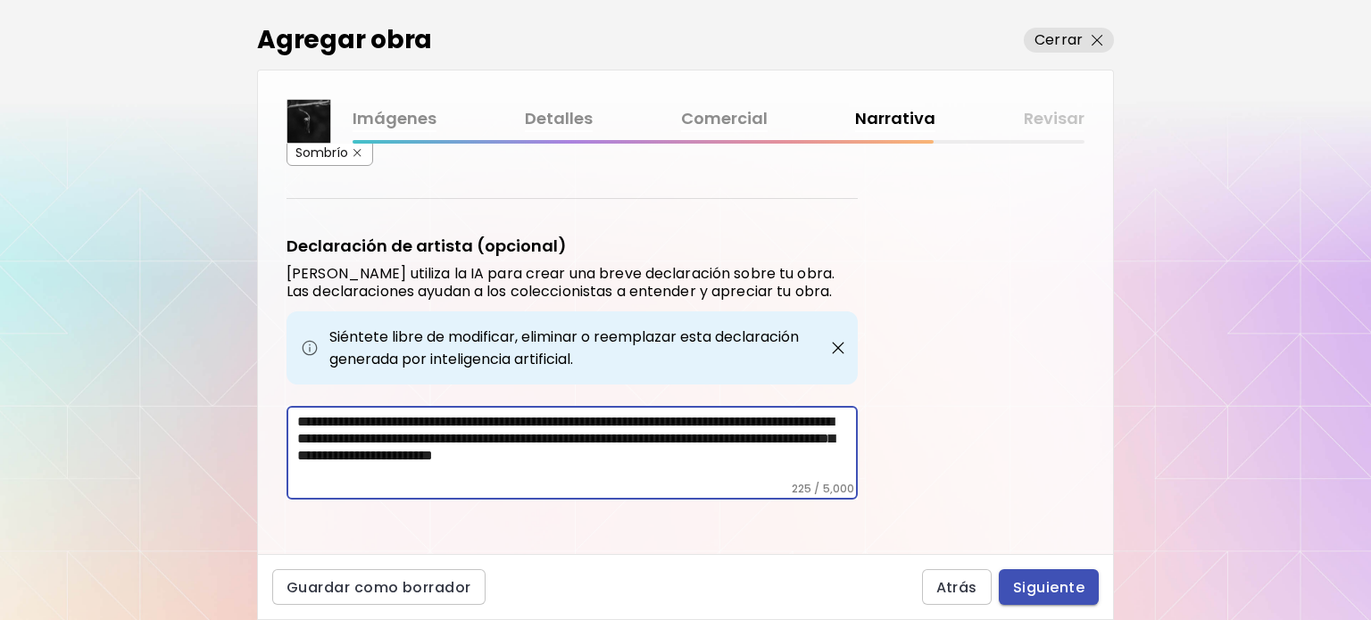
click at [1044, 585] on span "Siguiente" at bounding box center [1048, 587] width 71 height 19
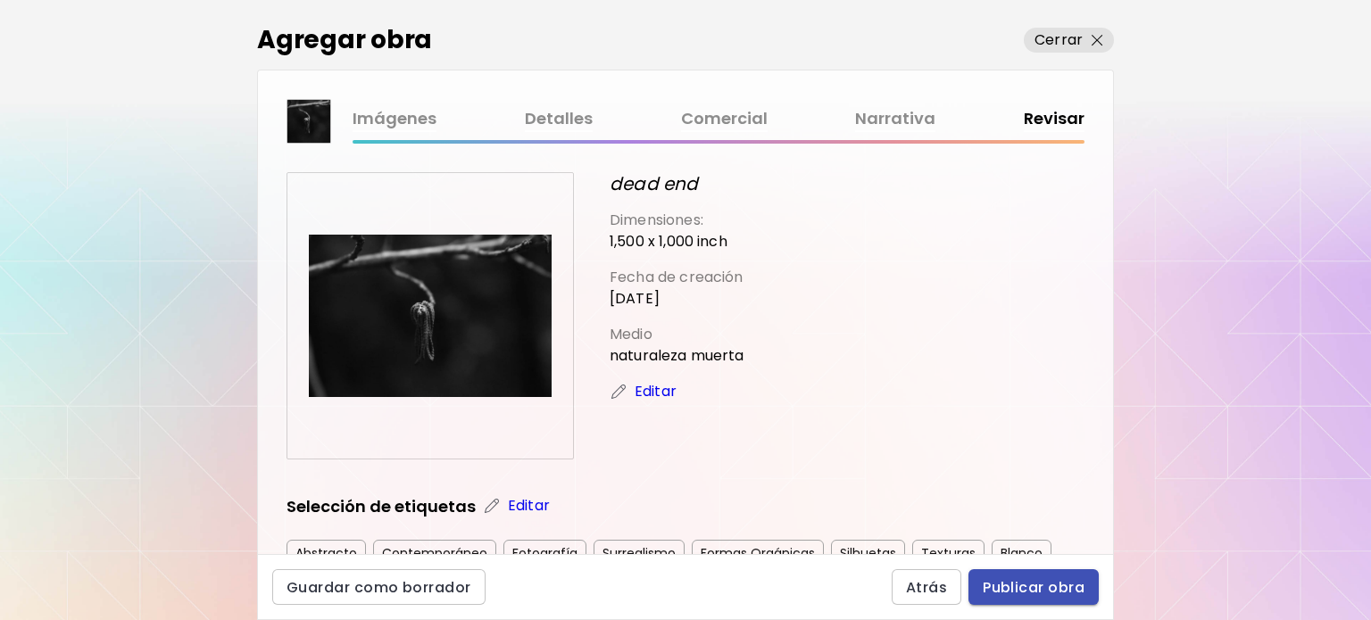
click at [993, 581] on span "Publicar obra" at bounding box center [1034, 587] width 102 height 19
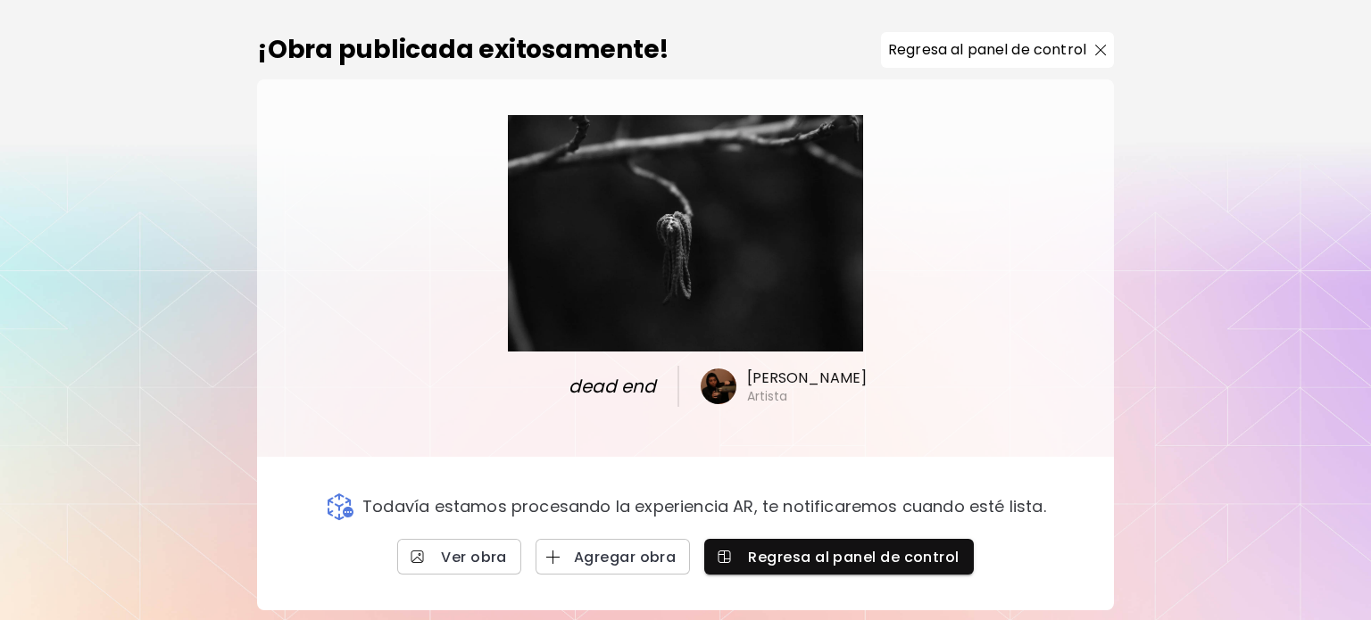
click at [719, 373] on image at bounding box center [719, 387] width 36 height 36
click at [705, 389] on image at bounding box center [719, 387] width 36 height 36
click at [792, 385] on h6 "[PERSON_NAME]" at bounding box center [807, 379] width 120 height 20
click at [793, 382] on h6 "[PERSON_NAME]" at bounding box center [807, 379] width 120 height 20
click at [720, 390] on image at bounding box center [719, 387] width 36 height 36
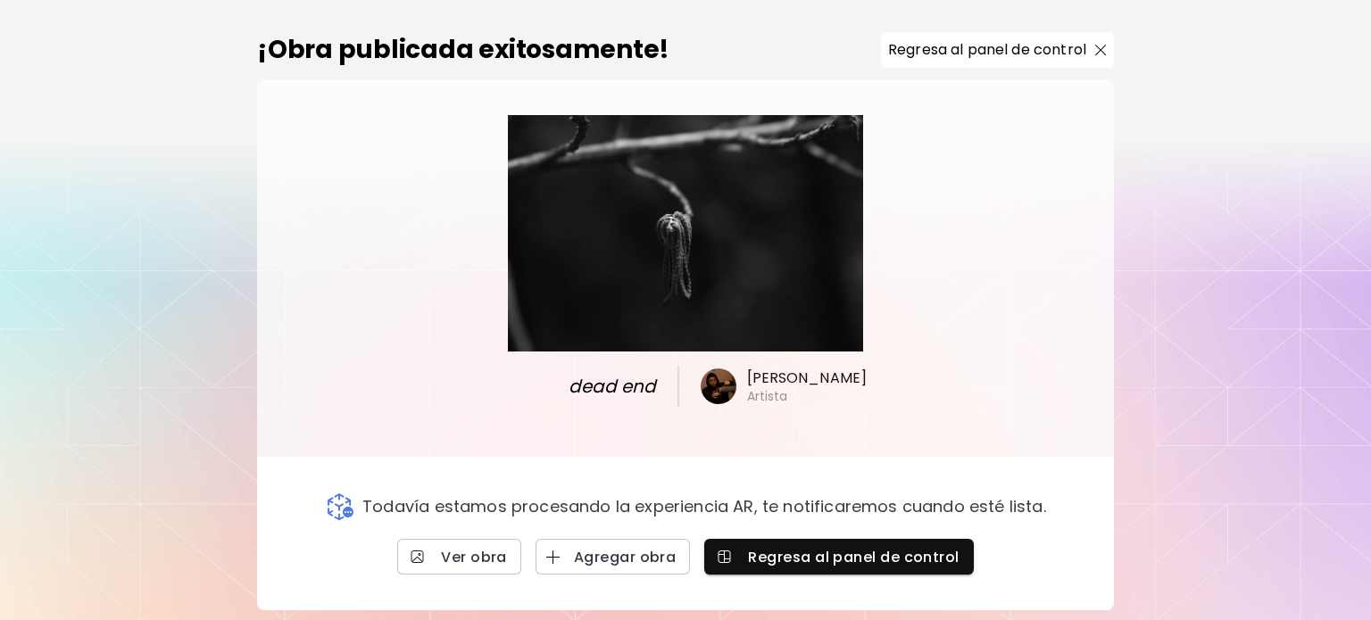
click at [760, 381] on h6 "[PERSON_NAME]" at bounding box center [807, 379] width 120 height 20
click at [768, 372] on h6 "[PERSON_NAME]" at bounding box center [807, 379] width 120 height 20
click at [492, 553] on span "Ver obra" at bounding box center [459, 557] width 96 height 19
